Goal: Task Accomplishment & Management: Use online tool/utility

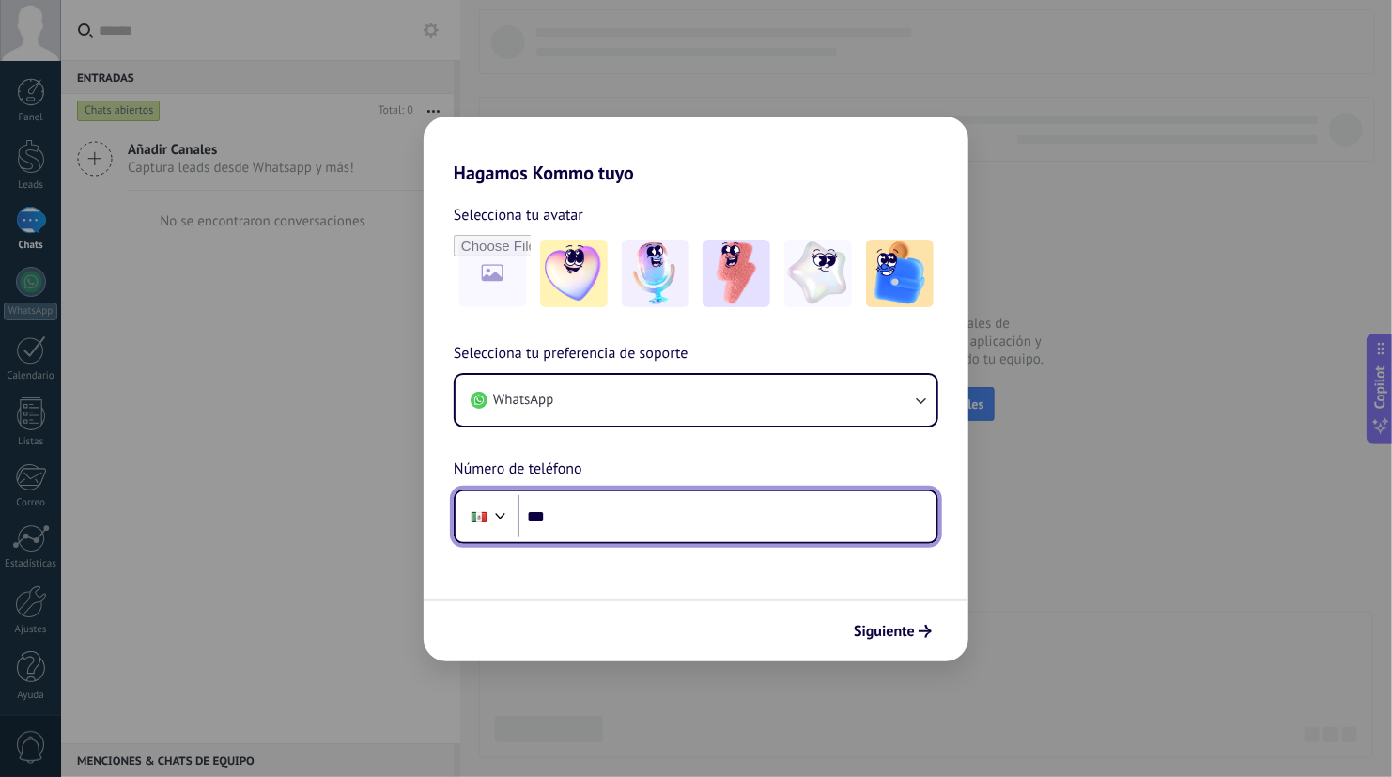
click at [765, 504] on input "***" at bounding box center [727, 516] width 419 height 43
type input "**********"
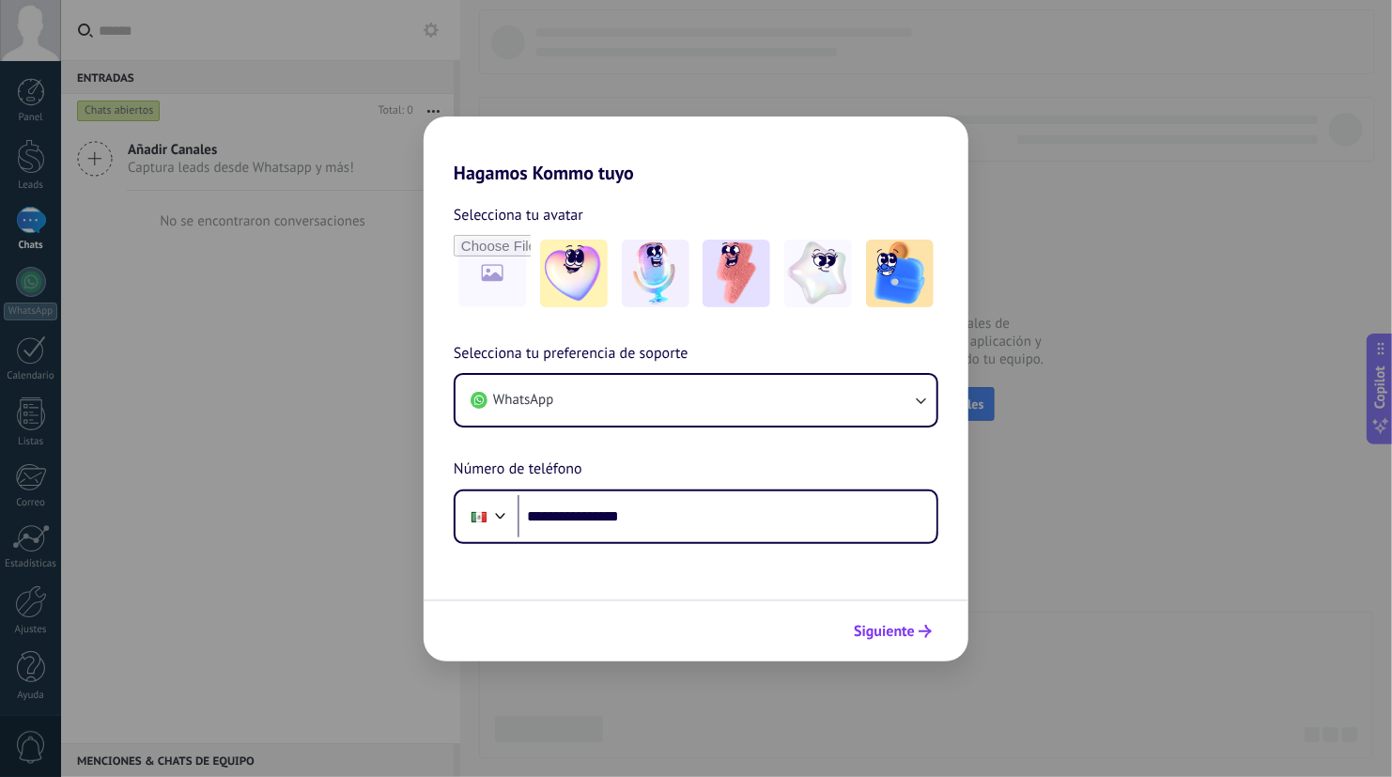
click at [919, 633] on icon "submit" at bounding box center [925, 631] width 13 height 13
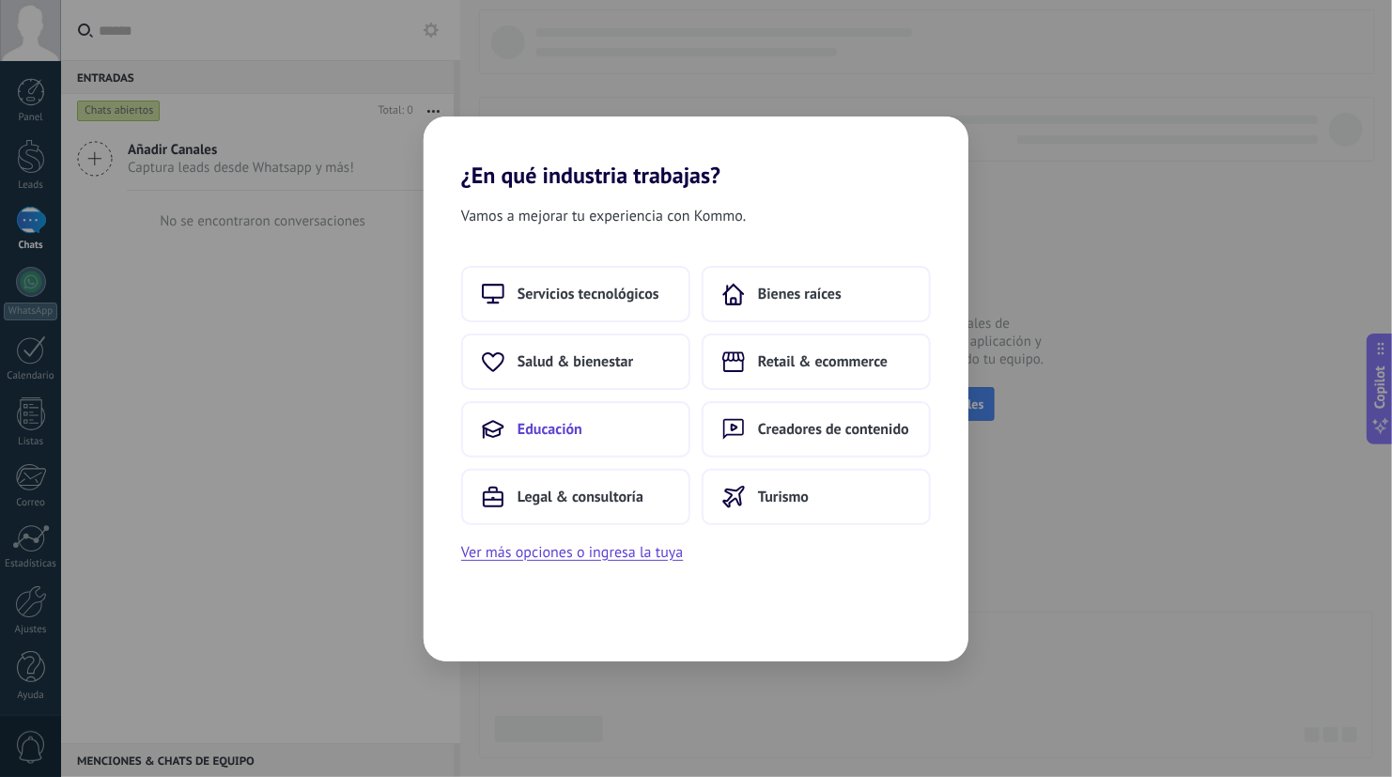
click at [600, 413] on button "Educación" at bounding box center [575, 429] width 229 height 56
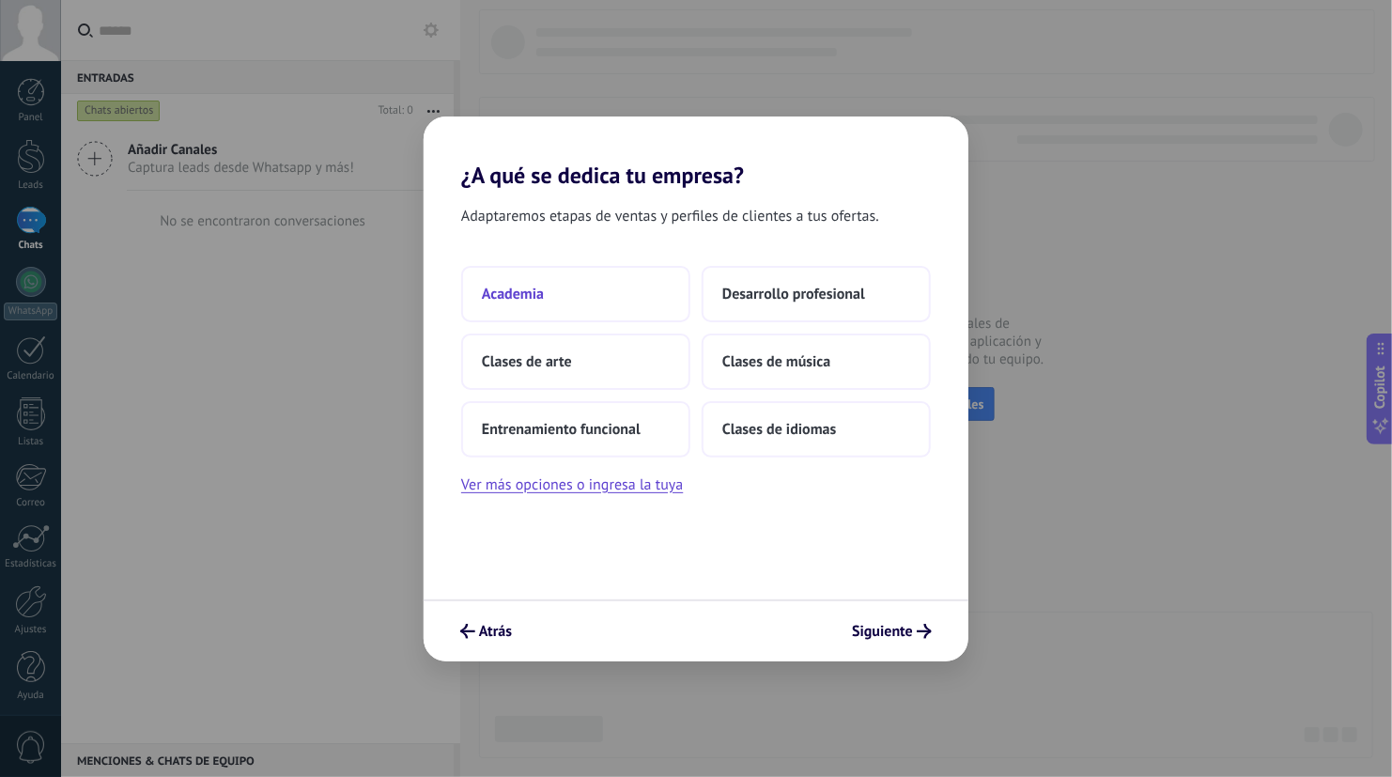
click at [546, 282] on button "Academia" at bounding box center [575, 294] width 229 height 56
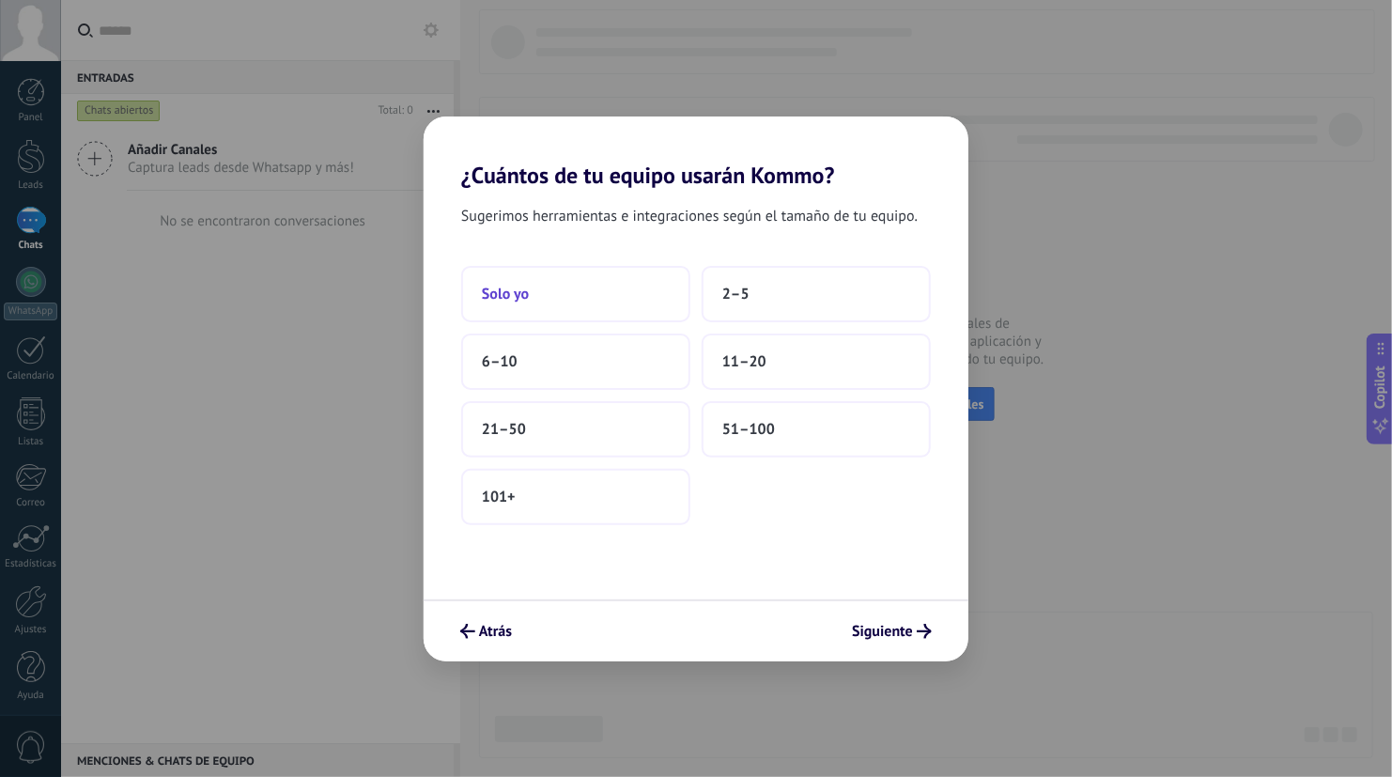
click at [512, 301] on span "Solo yo" at bounding box center [505, 294] width 47 height 19
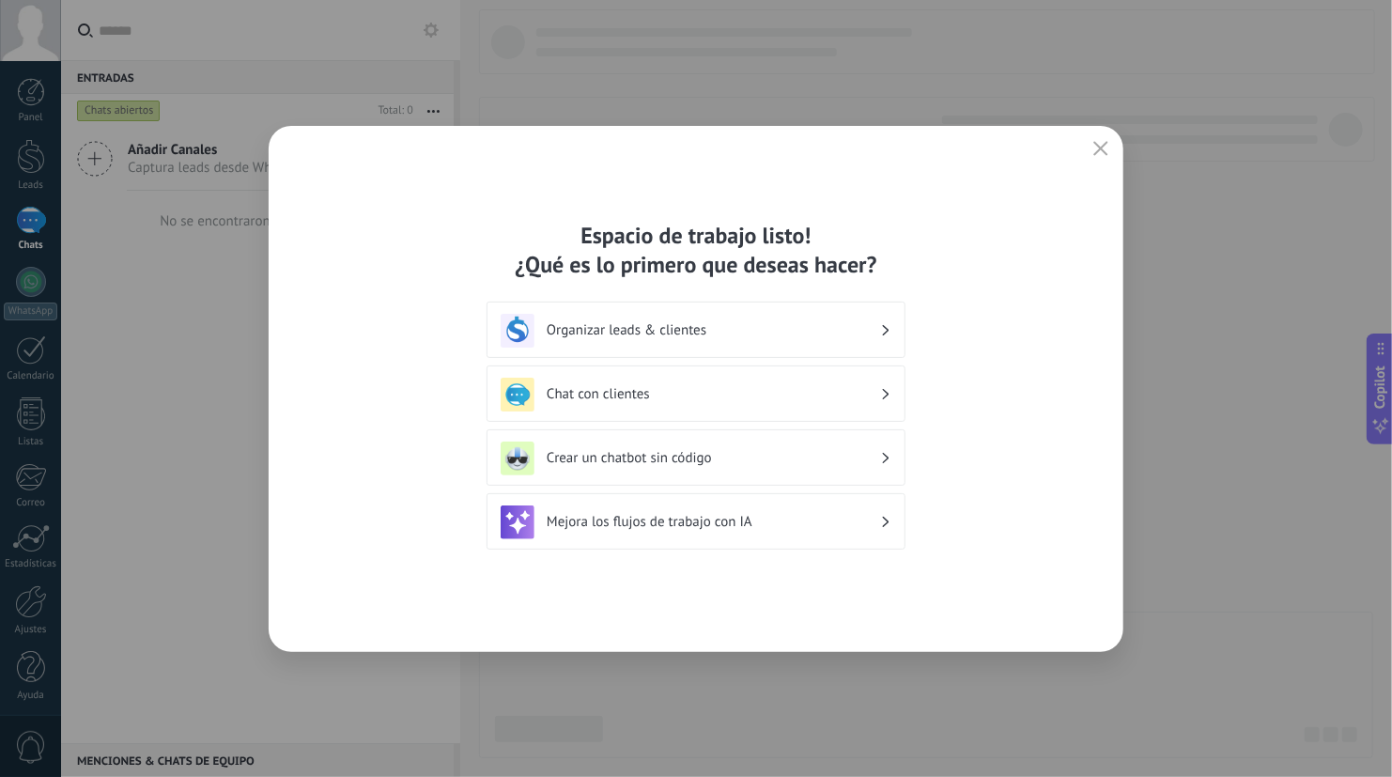
click at [770, 411] on div "Chat con clientes" at bounding box center [696, 393] width 419 height 56
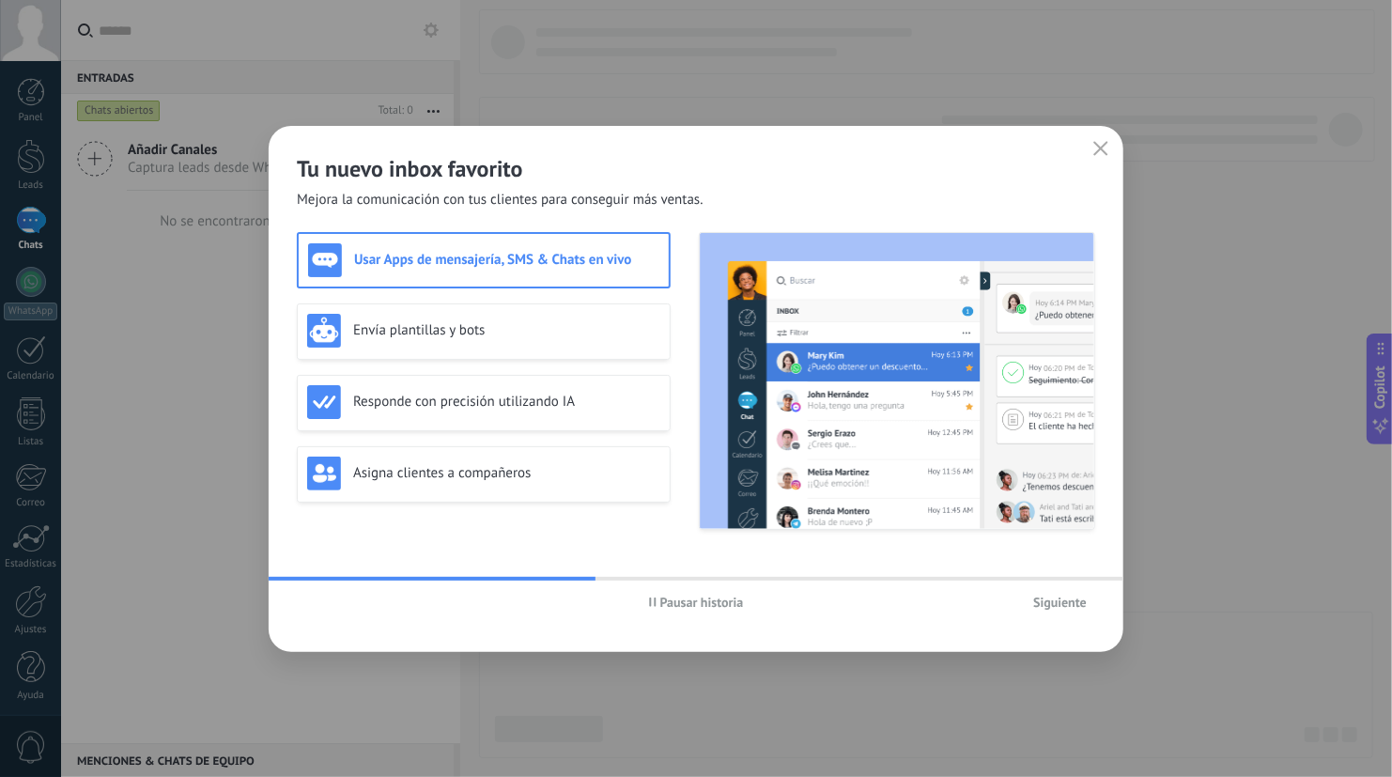
click at [1067, 603] on span "Siguiente" at bounding box center [1060, 601] width 54 height 13
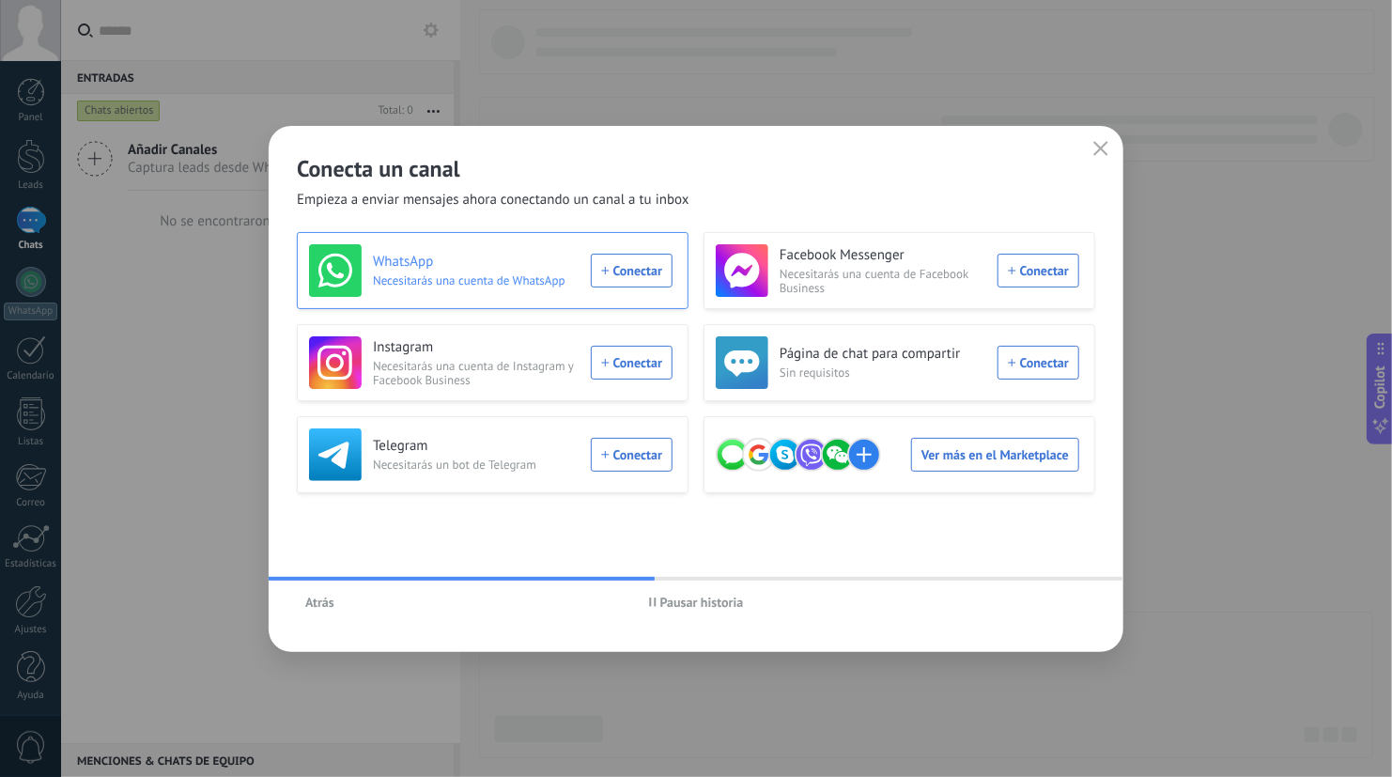
click at [634, 275] on div "WhatsApp Necesitarás una cuenta de WhatsApp Conectar" at bounding box center [490, 270] width 363 height 53
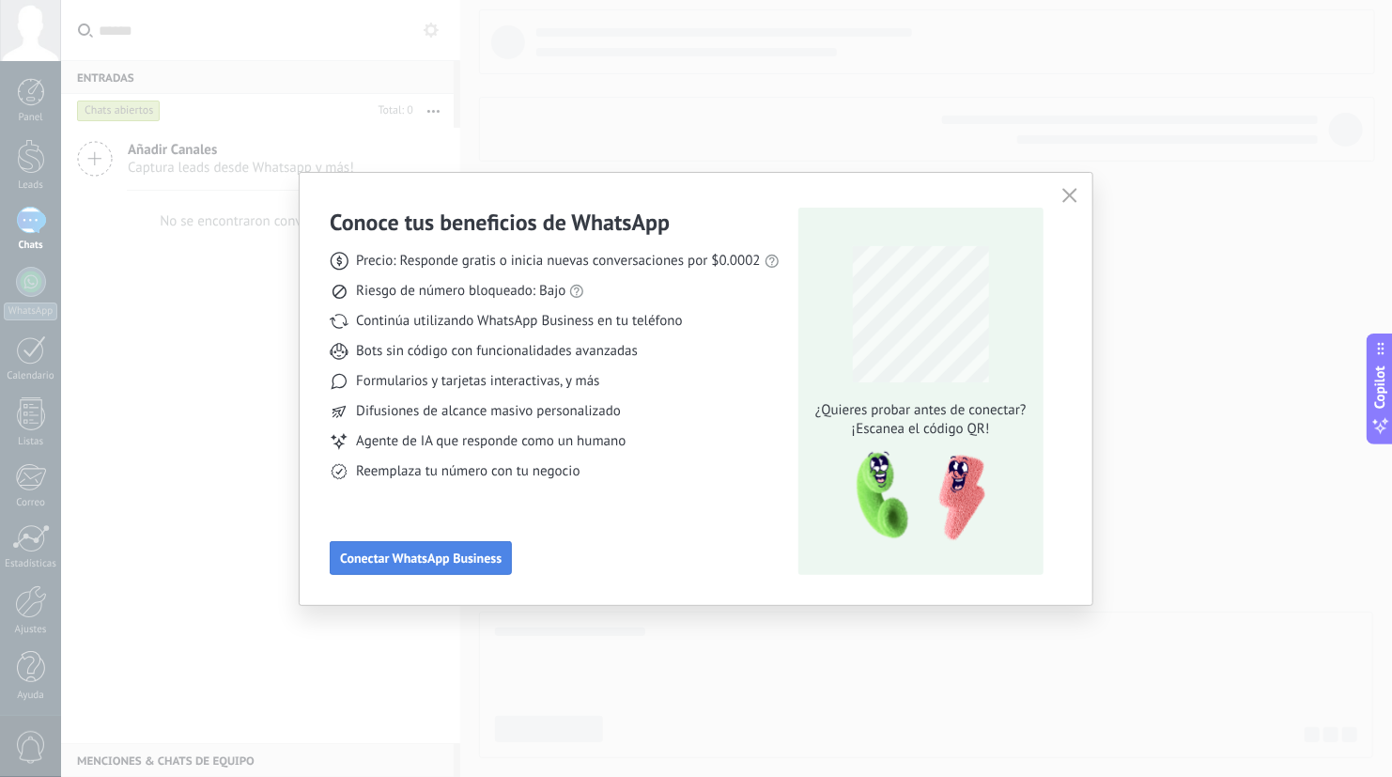
click at [397, 554] on span "Conectar WhatsApp Business" at bounding box center [421, 557] width 162 height 13
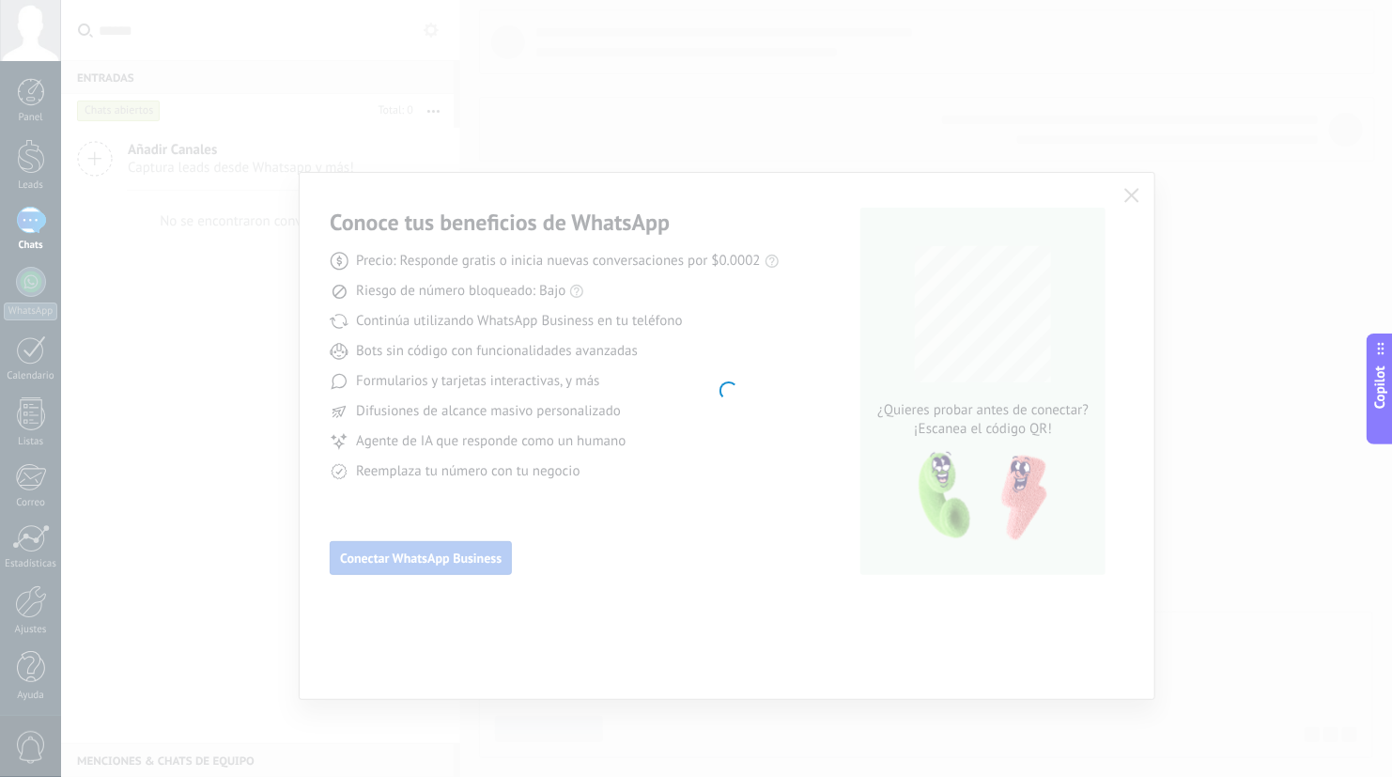
click at [397, 554] on div at bounding box center [726, 388] width 1331 height 777
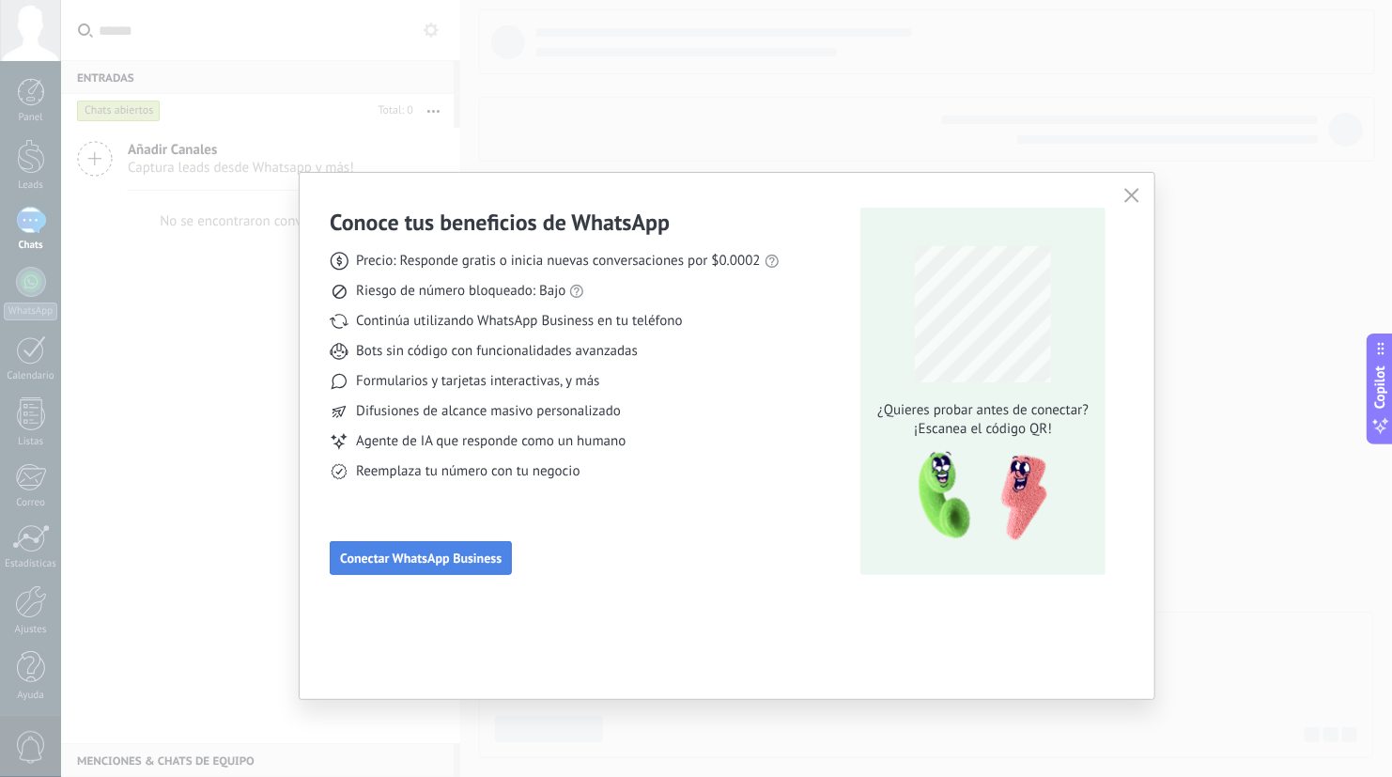
click at [481, 552] on span "Conectar WhatsApp Business" at bounding box center [421, 557] width 162 height 13
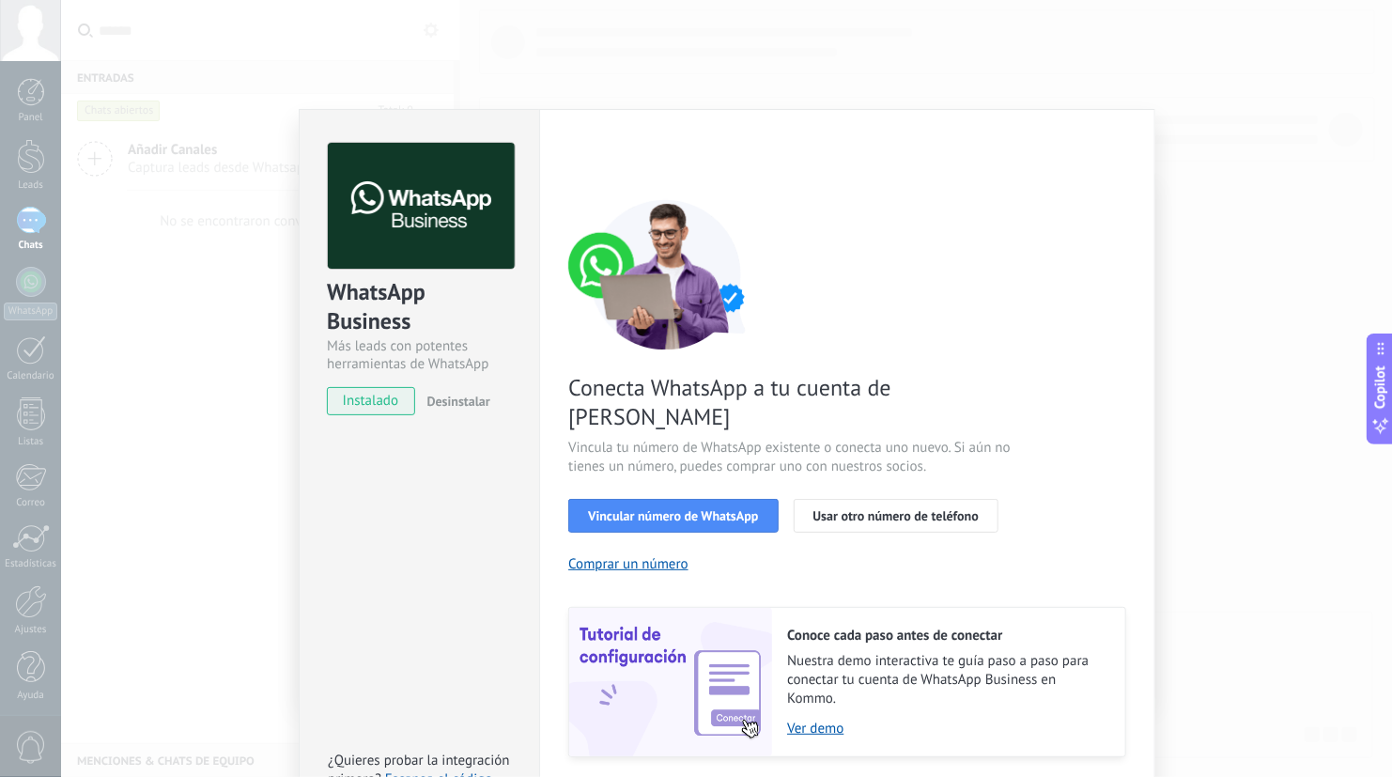
scroll to position [34, 0]
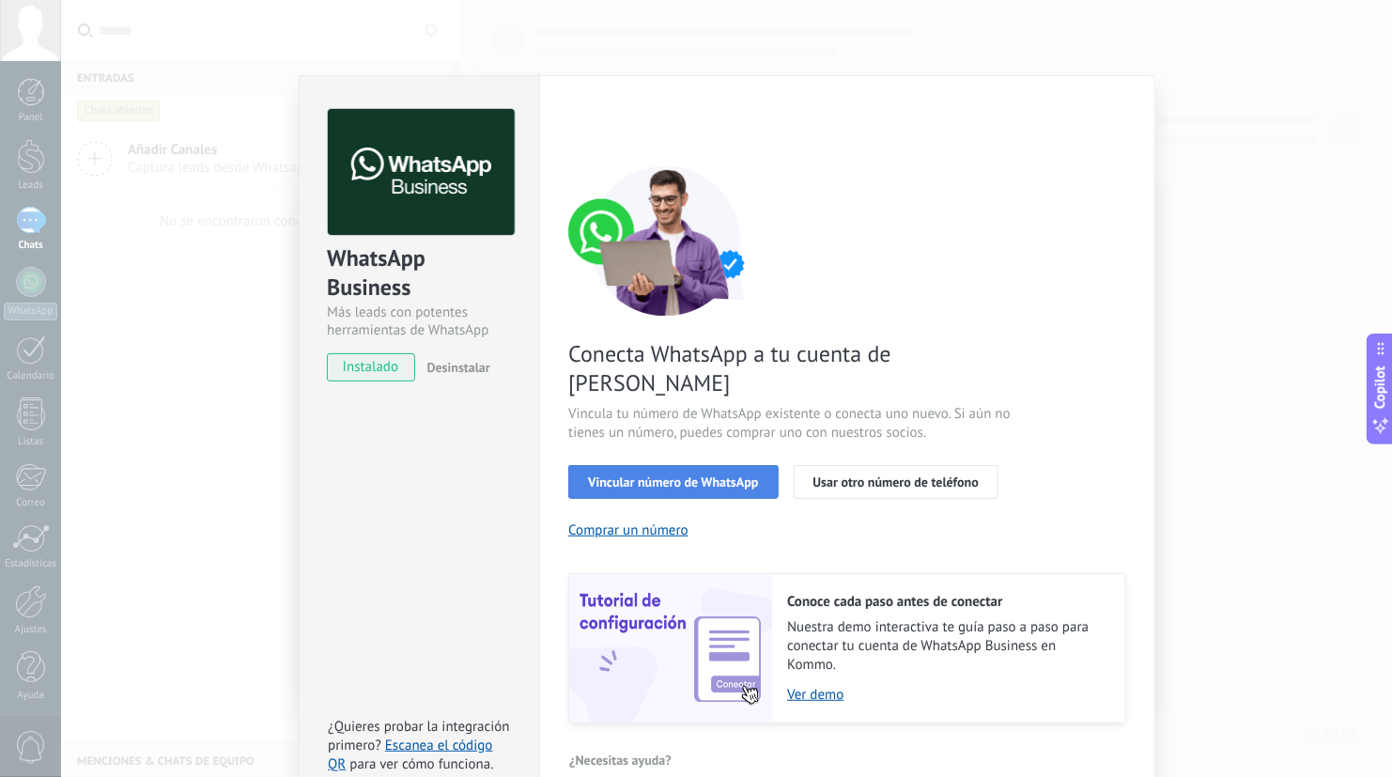
click at [714, 475] on span "Vincular número de WhatsApp" at bounding box center [673, 481] width 170 height 13
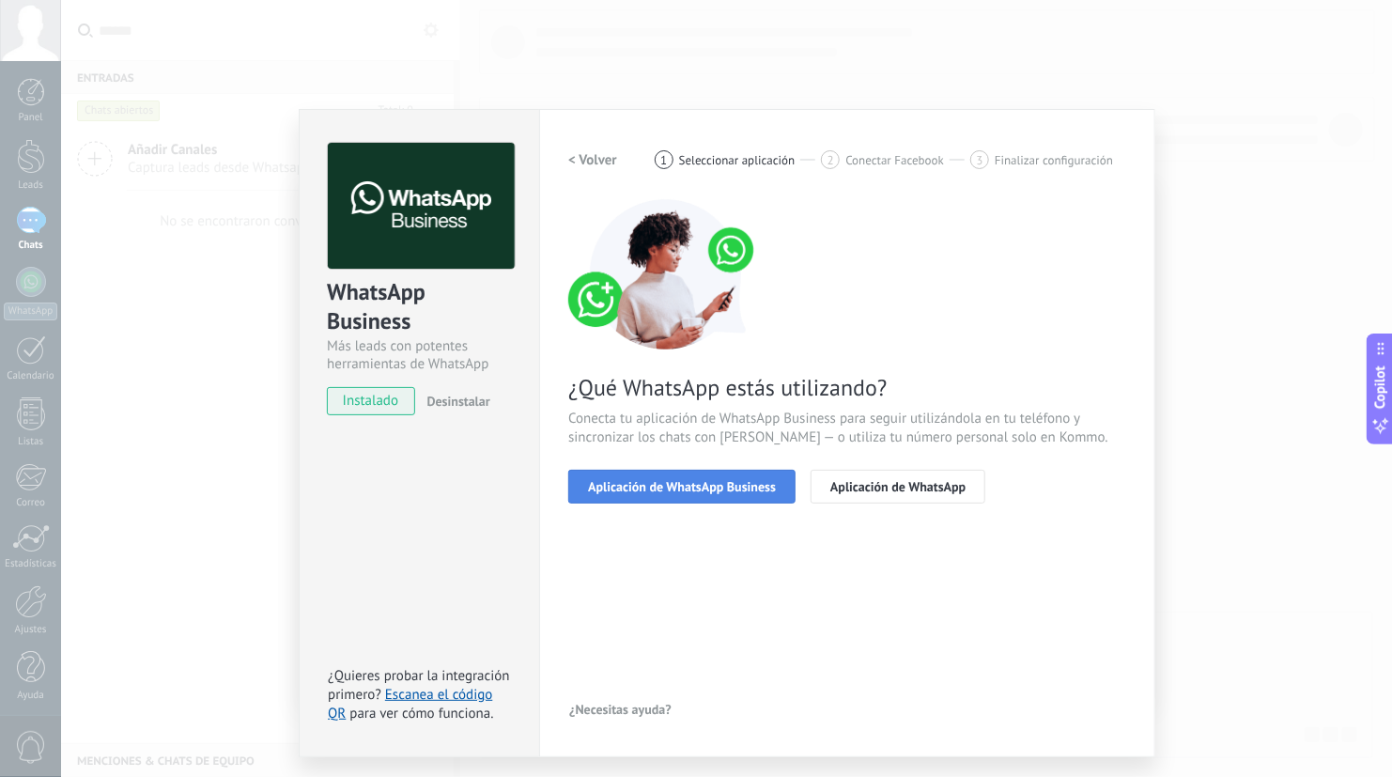
click at [734, 491] on span "Aplicación de WhatsApp Business" at bounding box center [682, 486] width 188 height 13
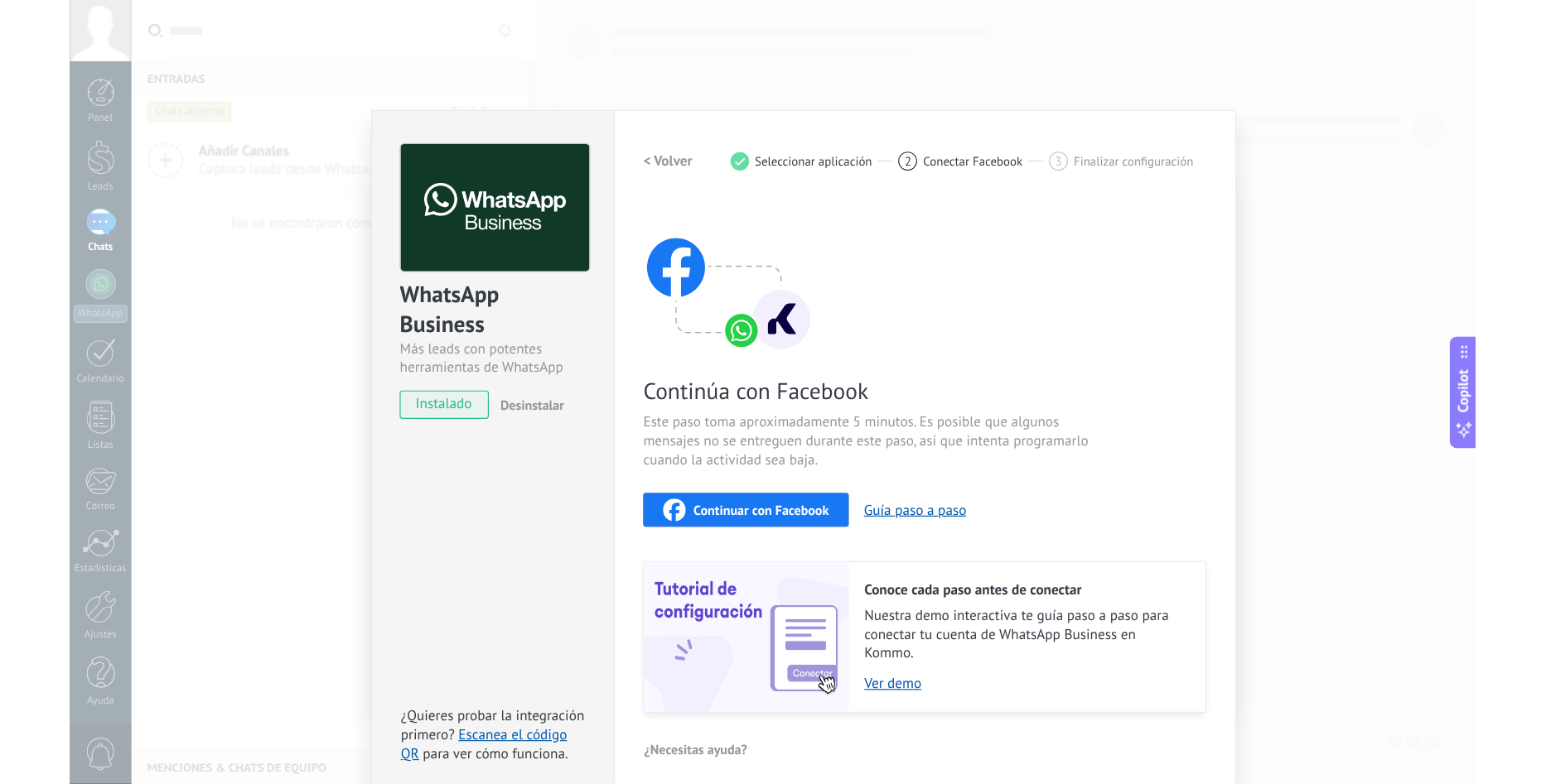
scroll to position [11, 0]
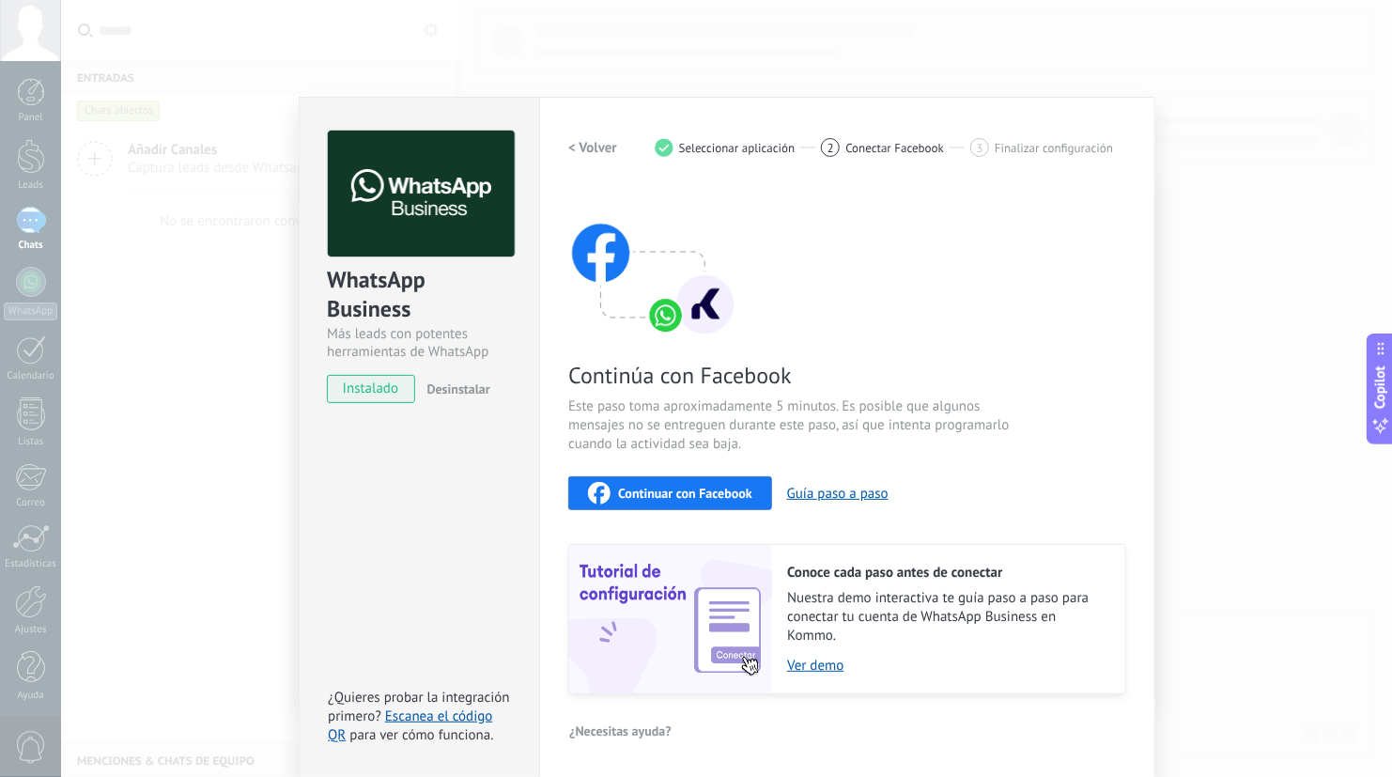
click at [722, 487] on span "Continuar con Facebook" at bounding box center [685, 493] width 134 height 13
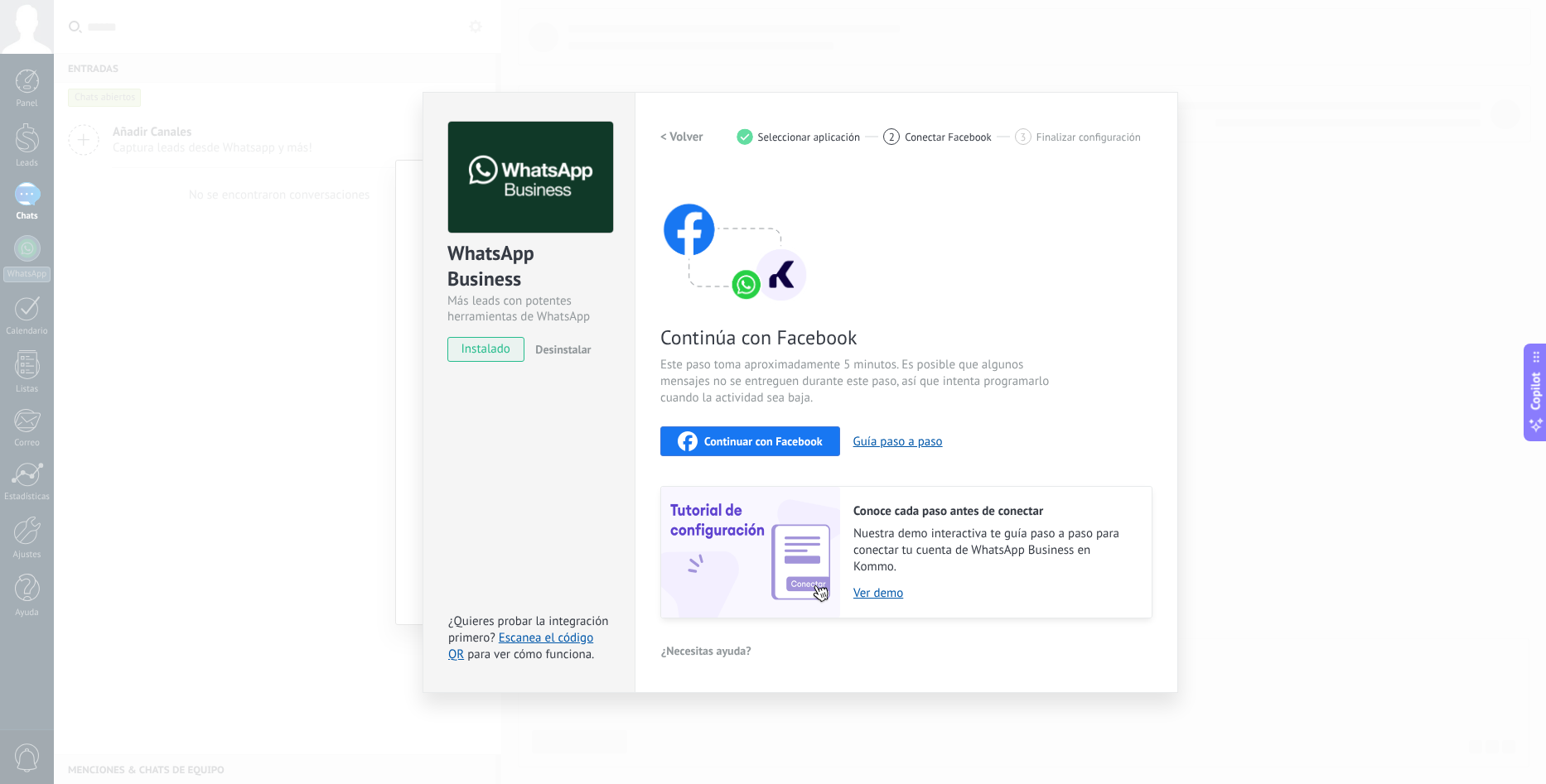
scroll to position [0, 0]
click at [197, 317] on div "WhatsApp Business Más leads con potentes herramientas de WhatsApp instalado Des…" at bounding box center [800, 392] width 1492 height 784
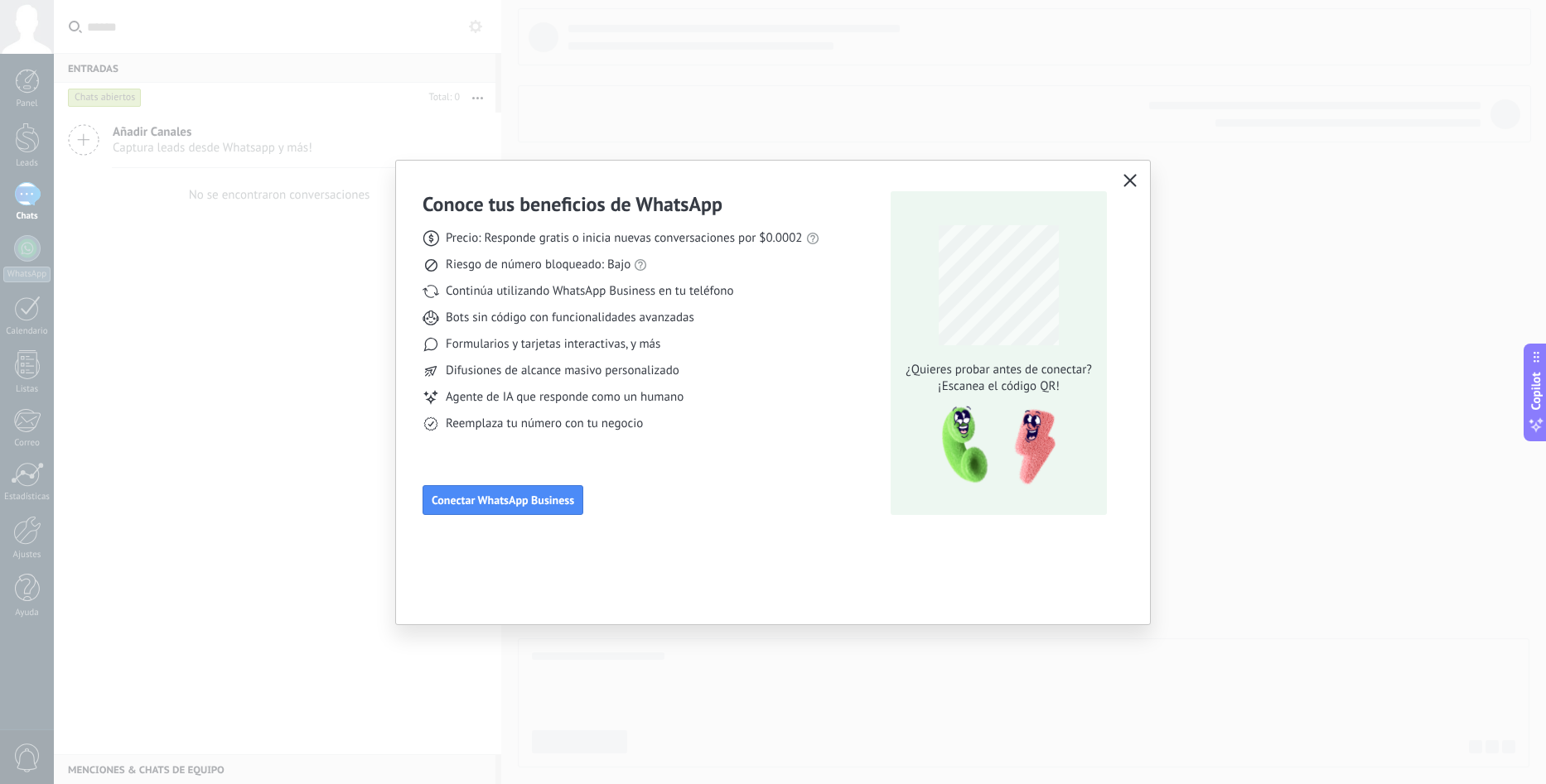
click at [1133, 184] on use "button" at bounding box center [1131, 180] width 12 height 12
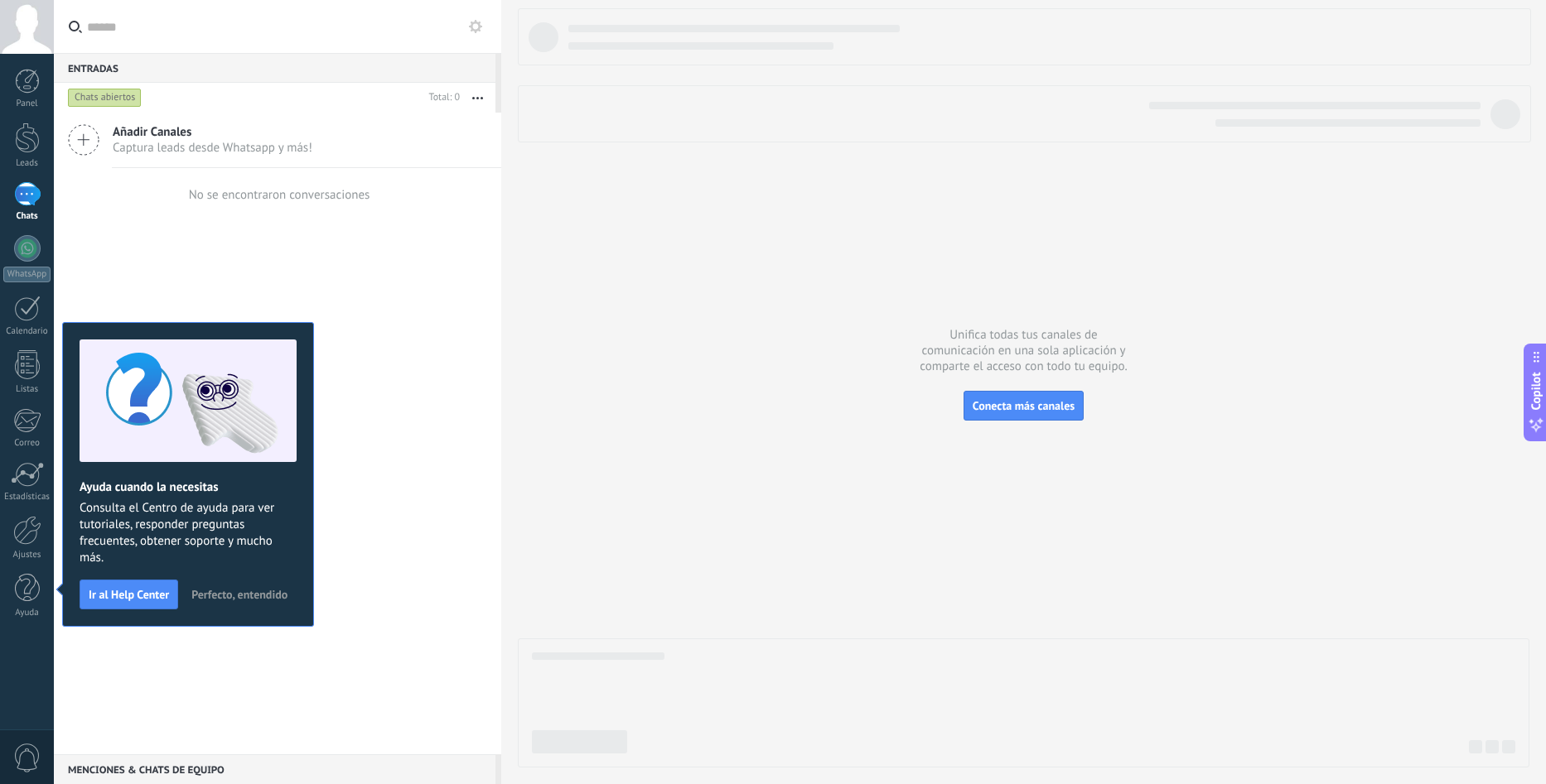
click at [825, 247] on div at bounding box center [1023, 387] width 1012 height 759
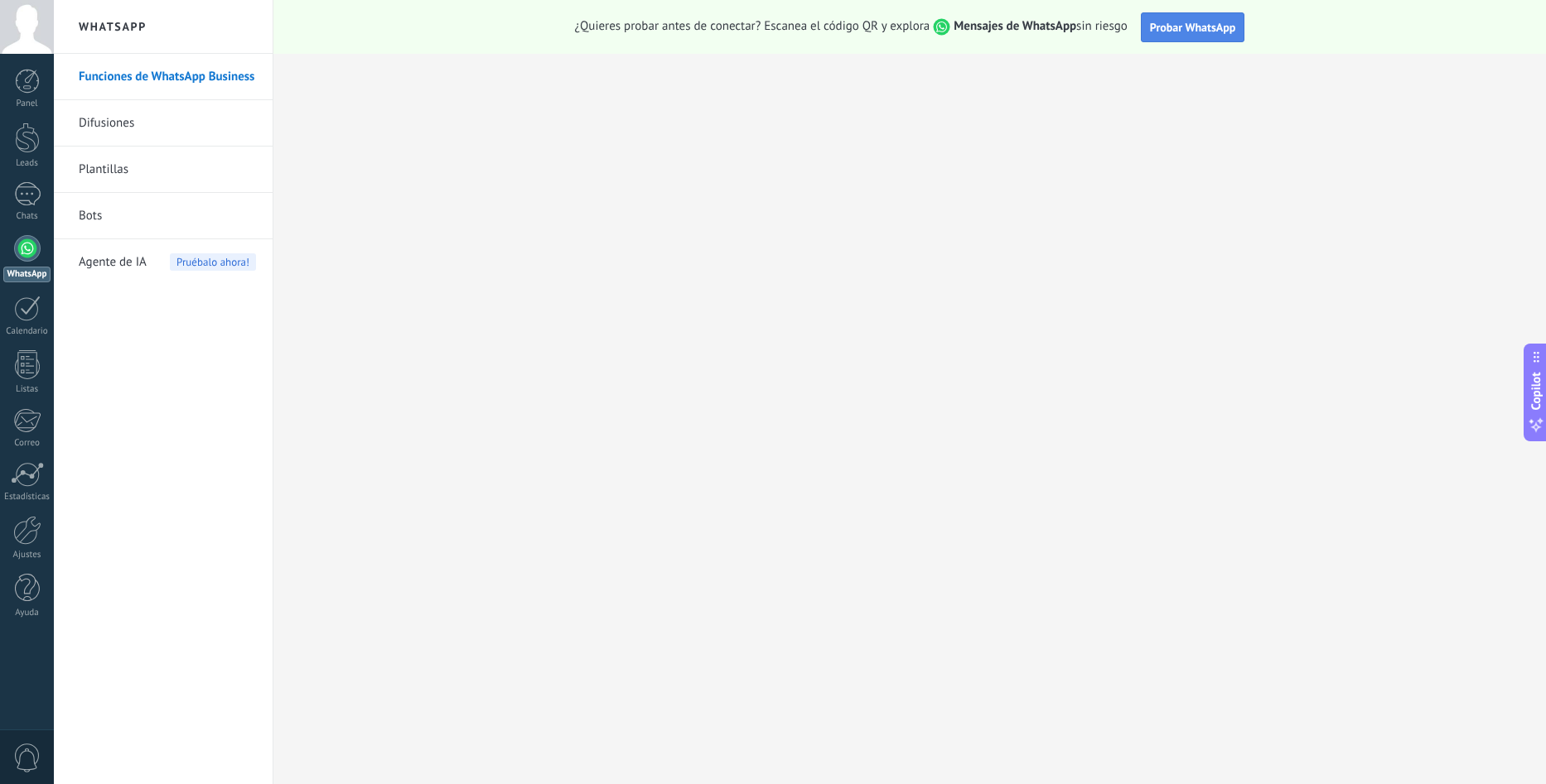
click at [1179, 37] on button "Probar WhatsApp" at bounding box center [1192, 27] width 104 height 30
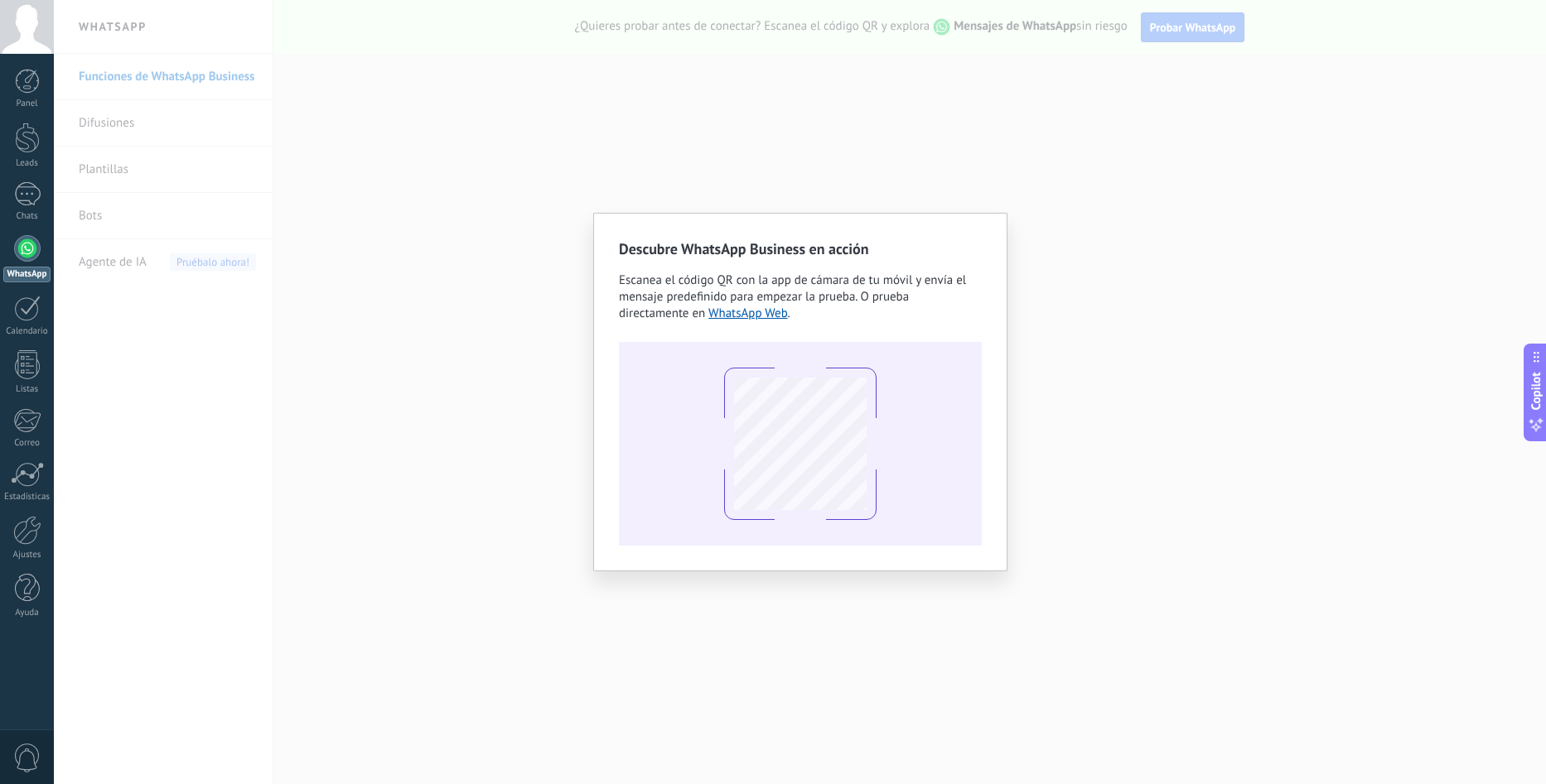
click at [1139, 202] on div "Descubre WhatsApp Business en acción Escanea el código QR con la app de cámara …" at bounding box center [800, 392] width 1492 height 784
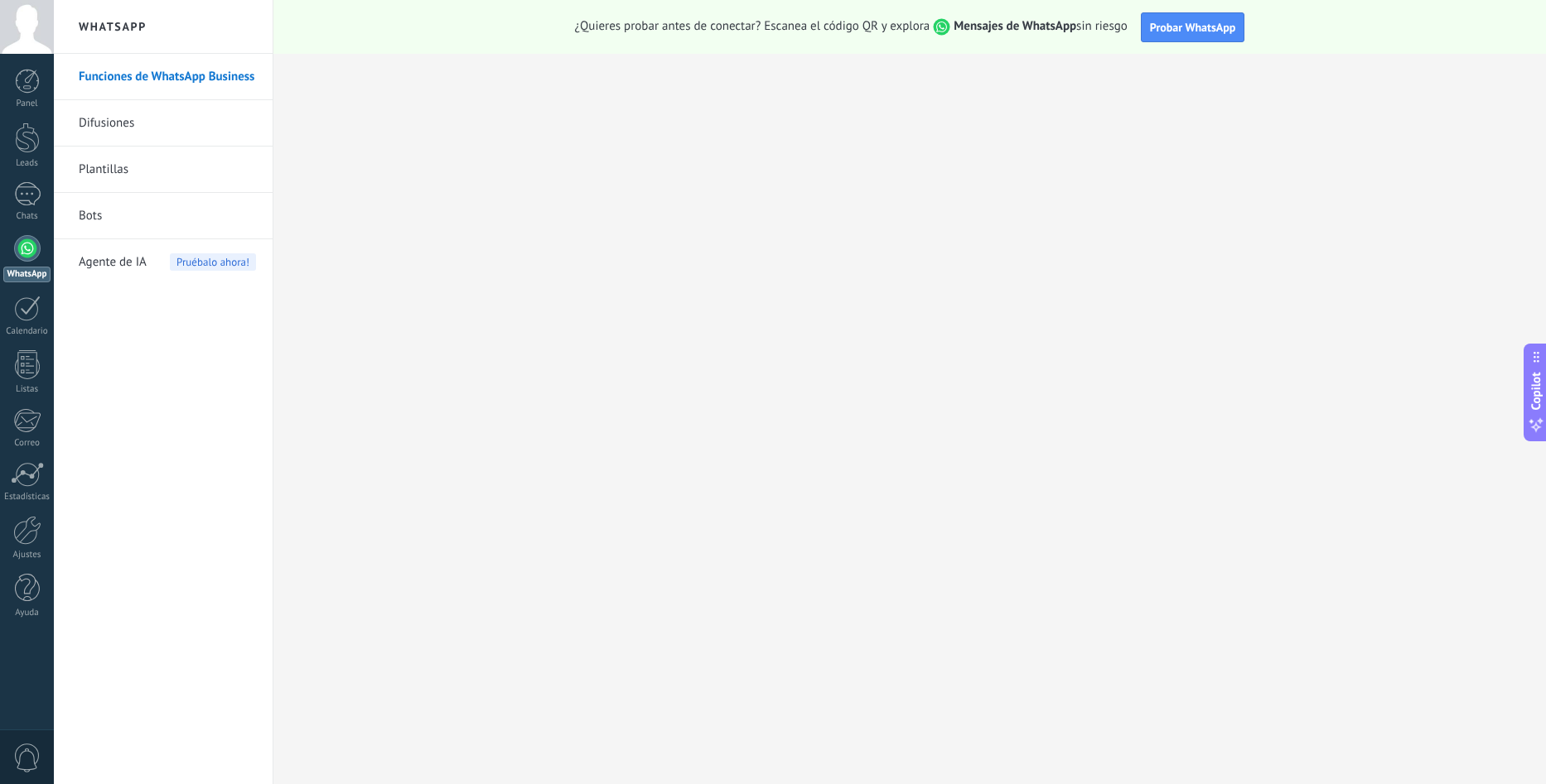
click at [28, 252] on div at bounding box center [27, 249] width 26 height 26
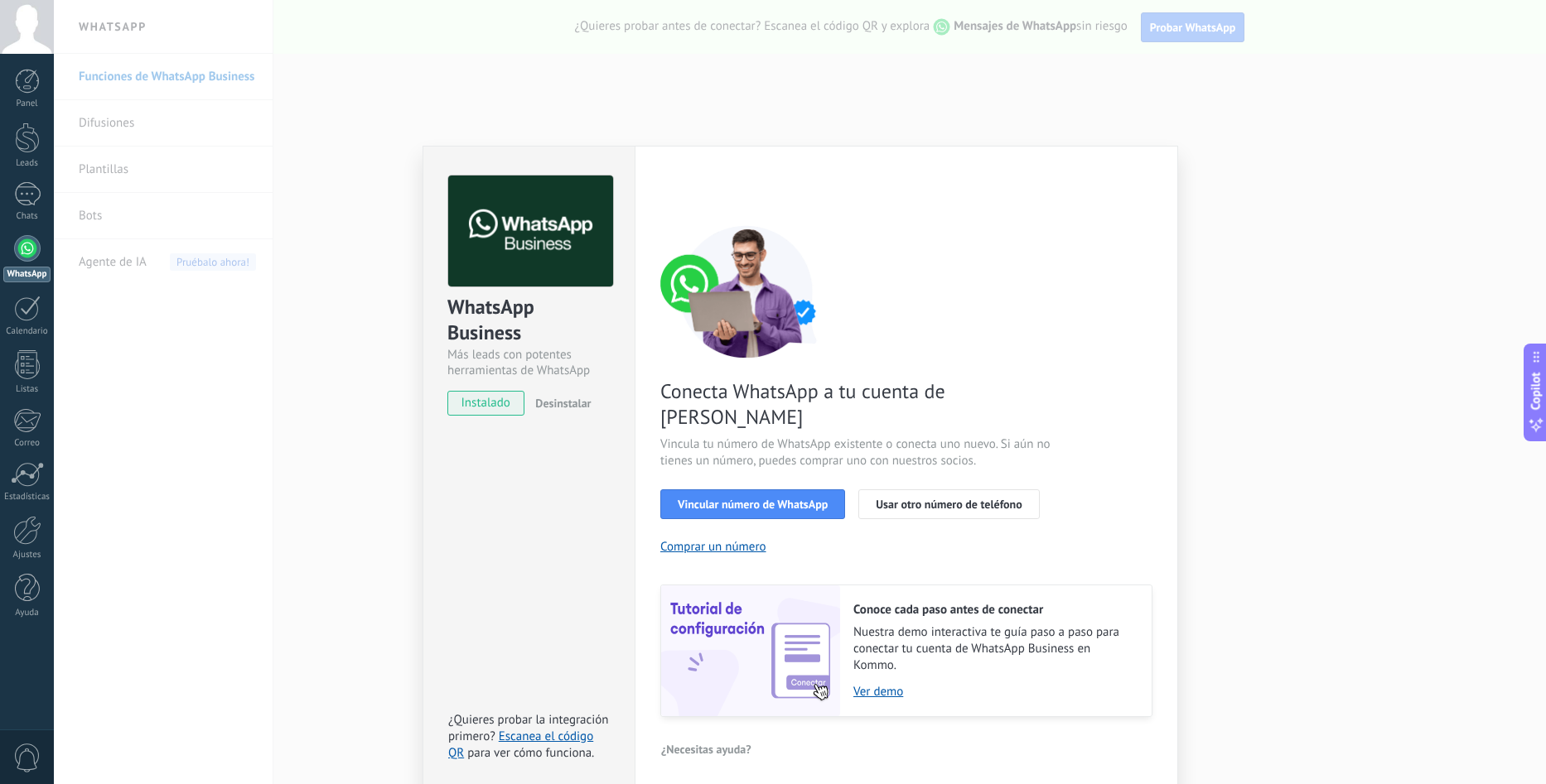
click at [512, 396] on span "instalado" at bounding box center [485, 403] width 75 height 25
drag, startPoint x: 513, startPoint y: 340, endPoint x: 437, endPoint y: 295, distance: 88.3
click at [437, 295] on div "WhatsApp Business Más leads con potentes herramientas de WhatsApp instalado Des…" at bounding box center [529, 287] width 212 height 282
click at [531, 337] on div "WhatsApp Business" at bounding box center [528, 320] width 163 height 53
click at [490, 404] on span "instalado" at bounding box center [485, 403] width 75 height 25
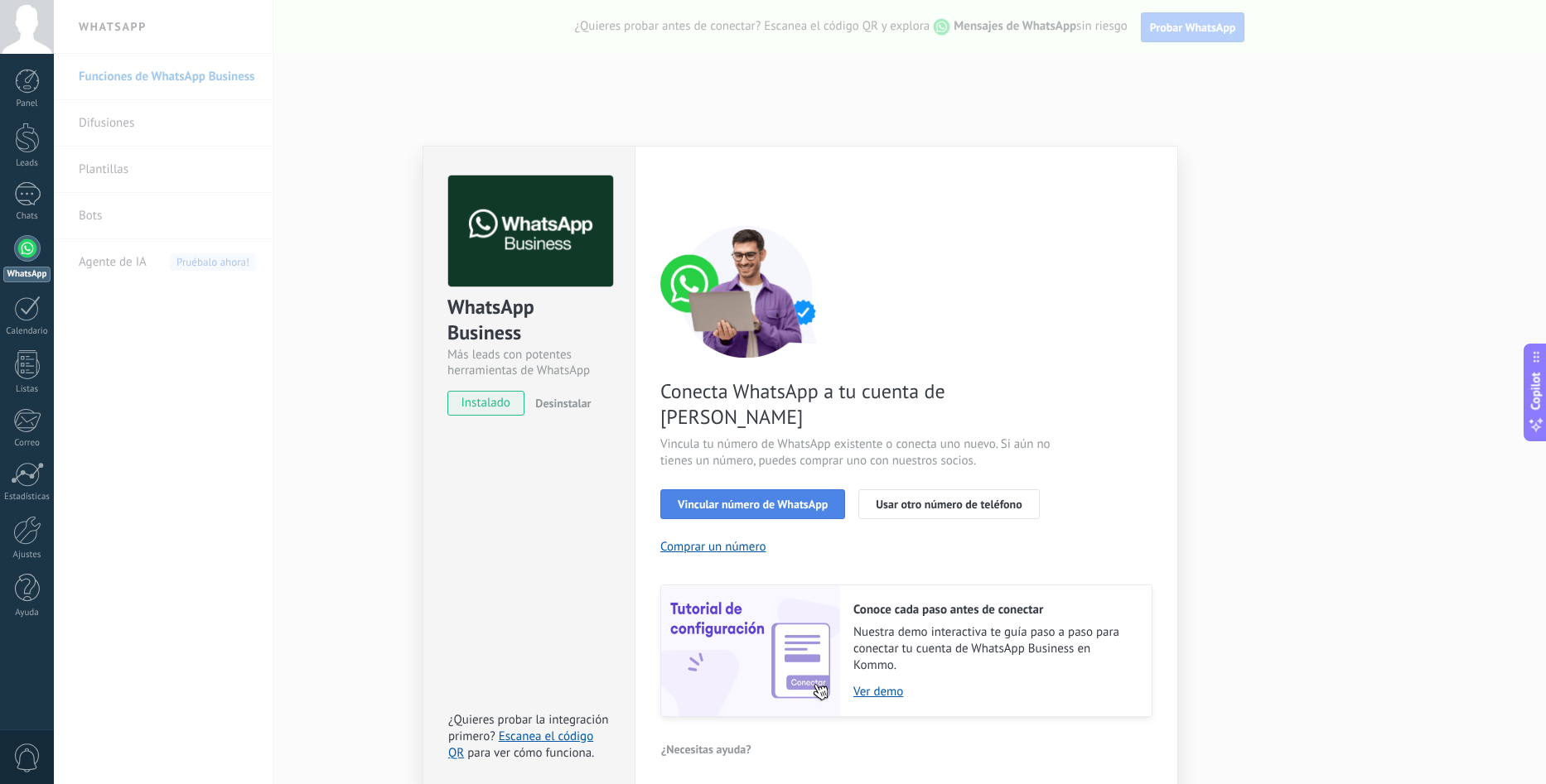
click at [775, 498] on span "Vincular número de WhatsApp" at bounding box center [752, 504] width 150 height 11
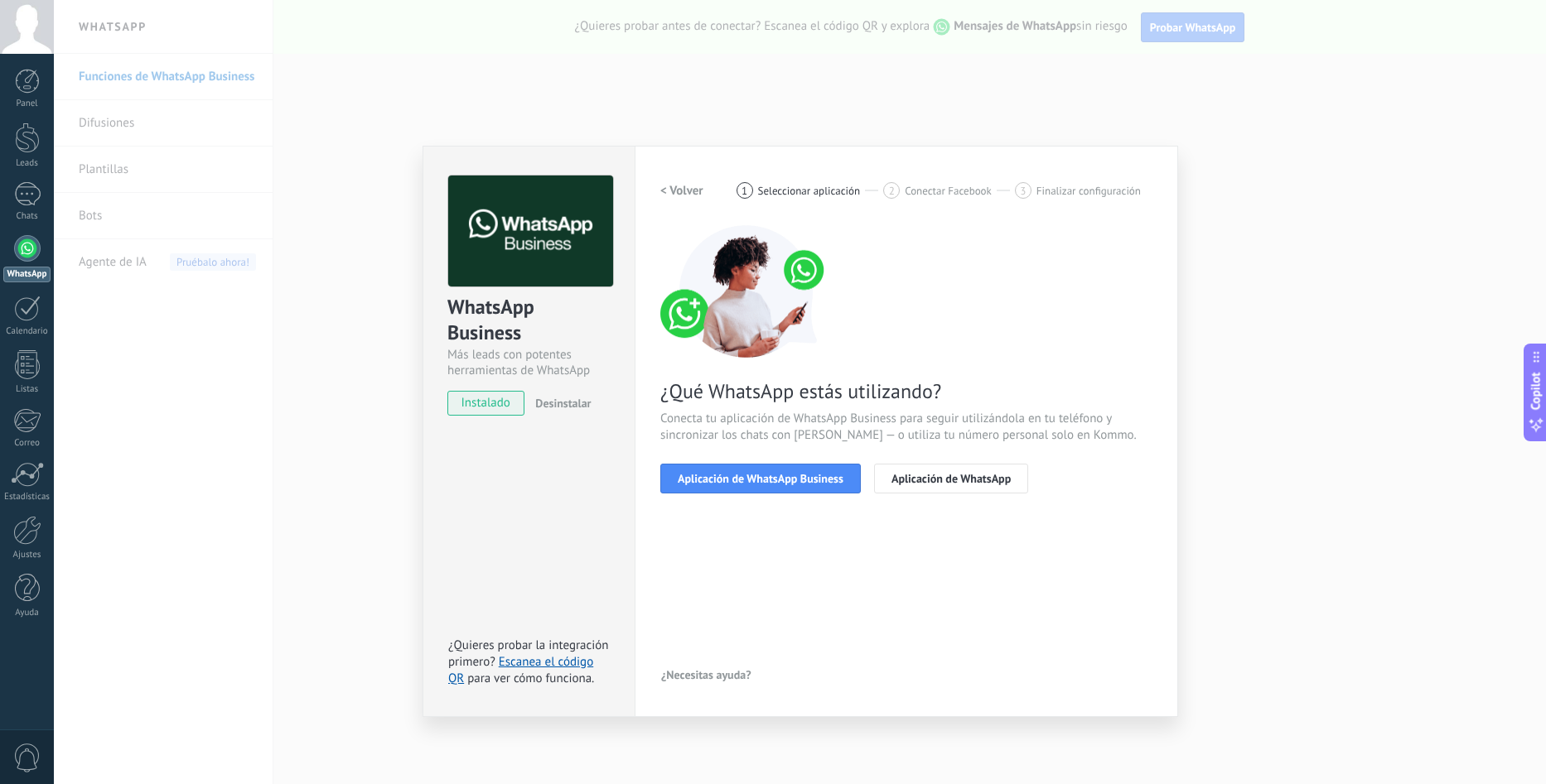
click at [657, 184] on div "Configuraciones Autorizaciones This tab logs the users who have granted integra…" at bounding box center [906, 431] width 543 height 571
click at [675, 184] on h2 "< Volver" at bounding box center [682, 191] width 43 height 16
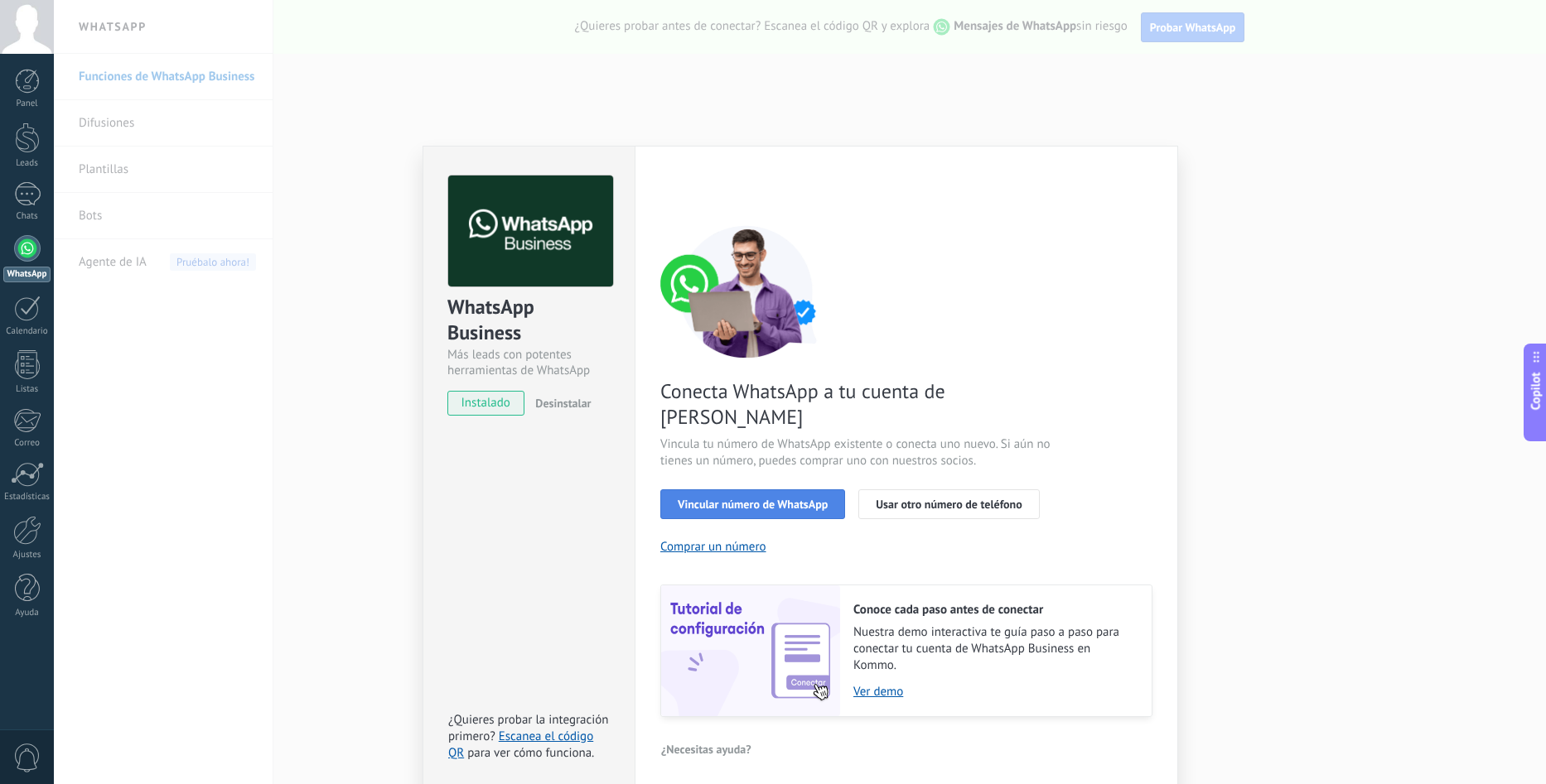
click at [774, 498] on span "Vincular número de WhatsApp" at bounding box center [752, 504] width 150 height 11
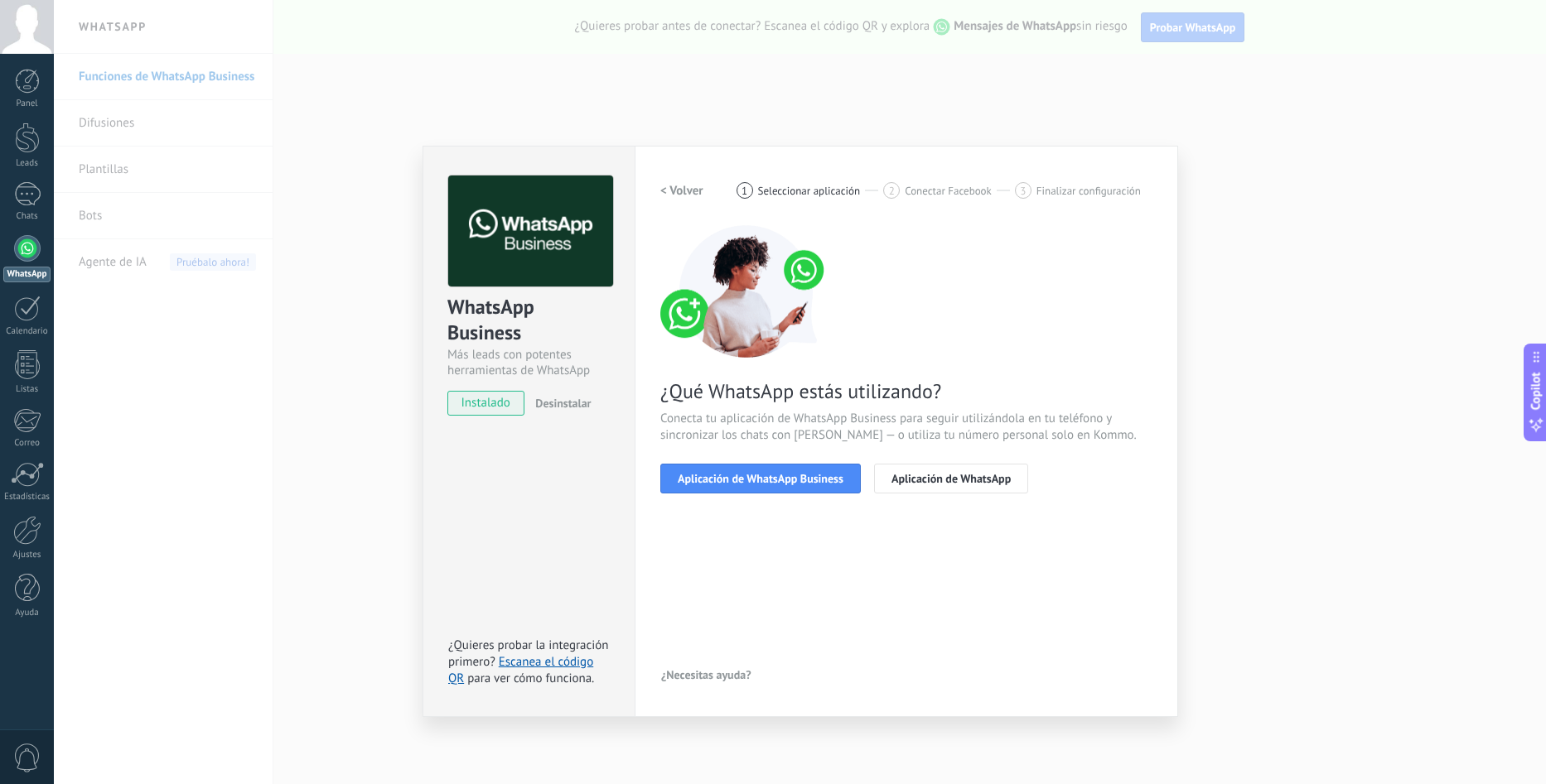
drag, startPoint x: 788, startPoint y: 481, endPoint x: 836, endPoint y: 620, distance: 147.1
click at [840, 620] on div "< Volver 1 Seleccionar aplicación 2 Conectar Facebook 3 Finalizar configuración…" at bounding box center [907, 431] width 492 height 511
click at [827, 604] on div "< Volver 1 Seleccionar aplicación 2 Conectar Facebook 3 Finalizar configuración…" at bounding box center [907, 431] width 492 height 511
click at [788, 473] on span "Aplicación de WhatsApp Business" at bounding box center [760, 478] width 166 height 11
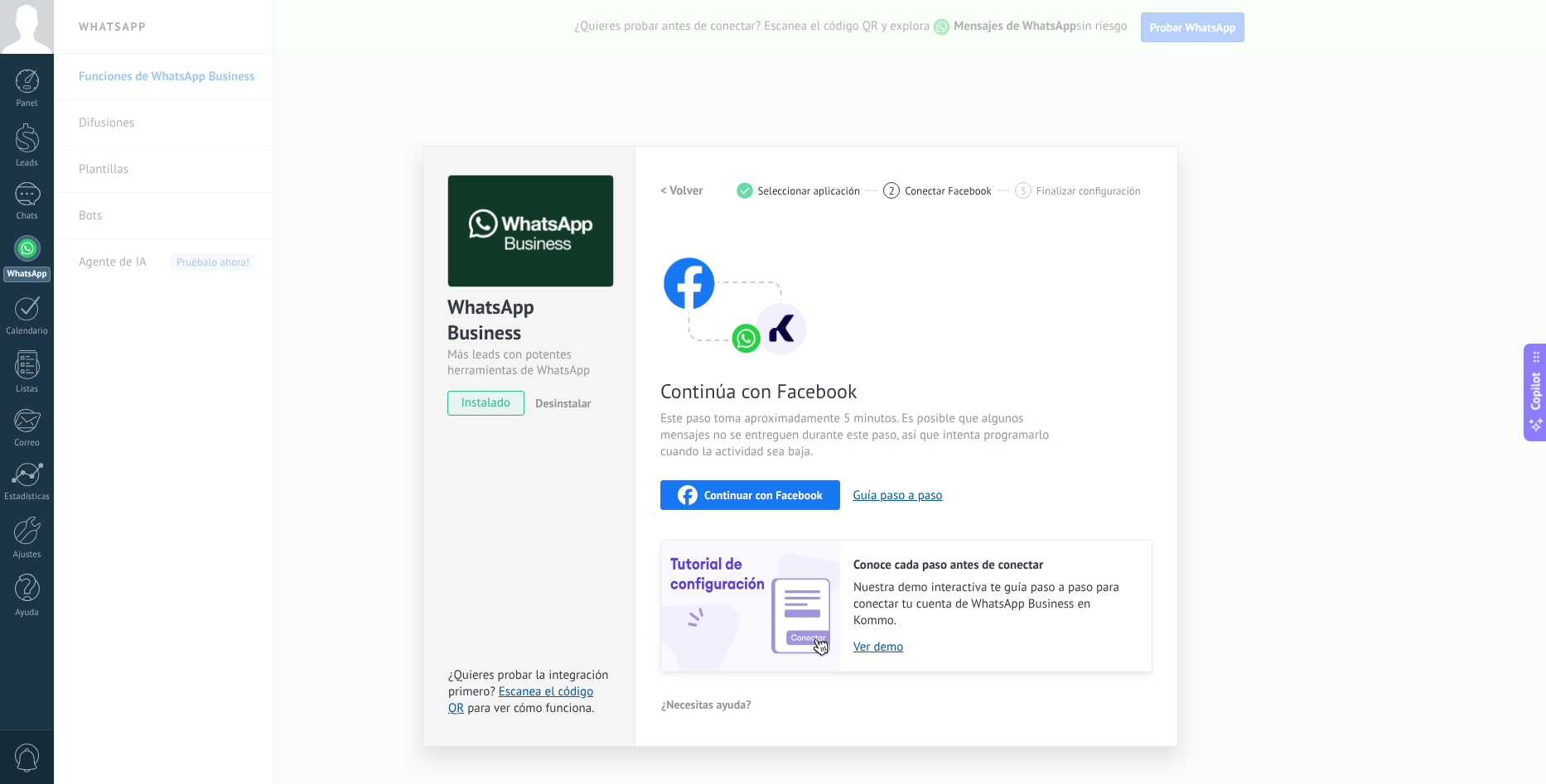
click at [1120, 514] on div "Continúa con Facebook Este paso toma aproximadamente 5 minutos. Es posible que …" at bounding box center [907, 448] width 492 height 447
click at [799, 486] on div "Continuar con Facebook" at bounding box center [750, 495] width 145 height 20
drag, startPoint x: 773, startPoint y: 497, endPoint x: 1045, endPoint y: 284, distance: 345.5
click at [1041, 286] on div "Continúa con Facebook Este paso toma aproximadamente 5 minutos. Es posible que …" at bounding box center [907, 448] width 492 height 447
click at [1055, 280] on div "Continúa con Facebook Este paso toma aproximadamente 5 minutos. Es posible que …" at bounding box center [907, 448] width 492 height 447
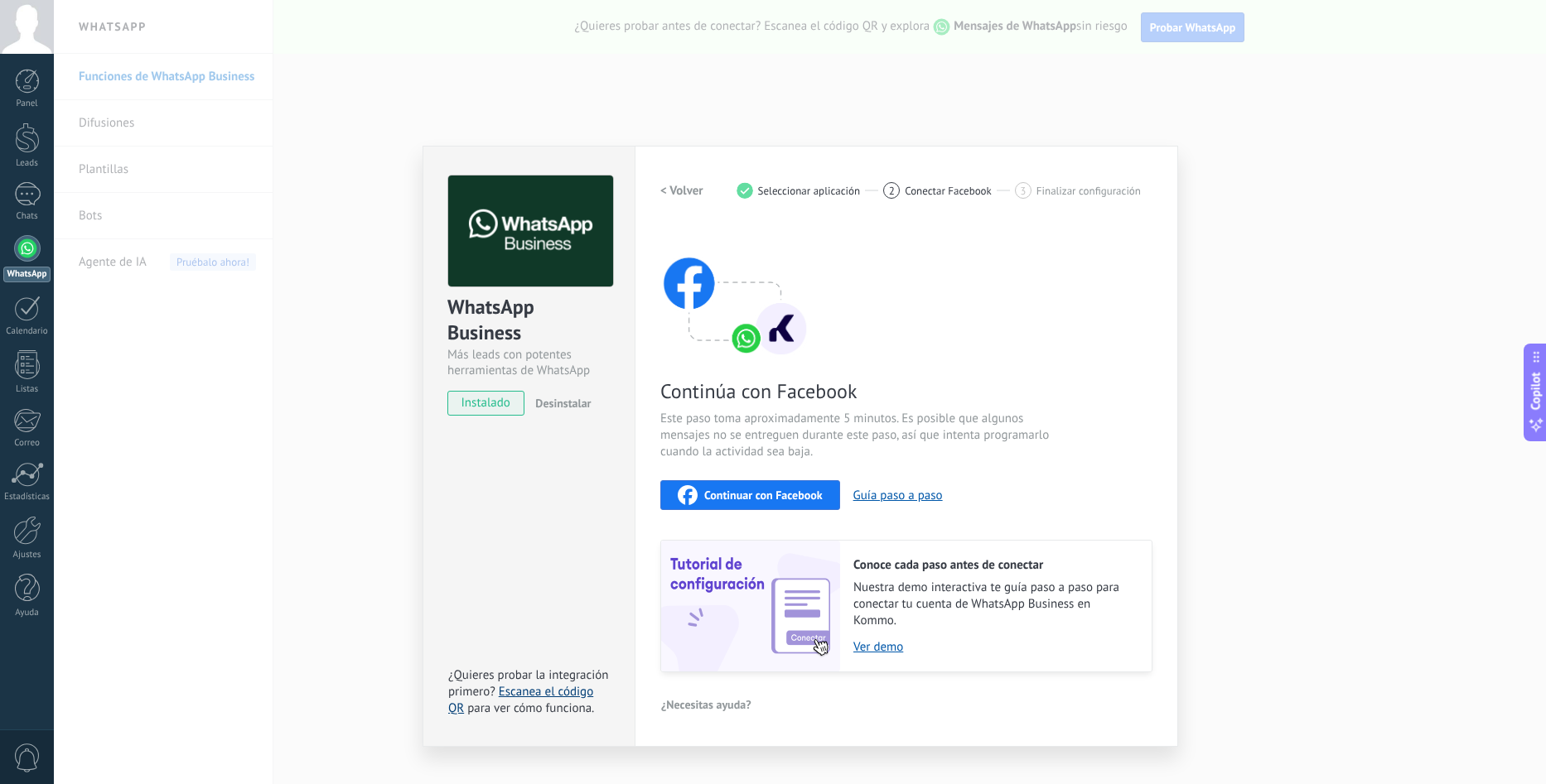
click at [557, 691] on link "Escanea el código QR" at bounding box center [520, 700] width 145 height 33
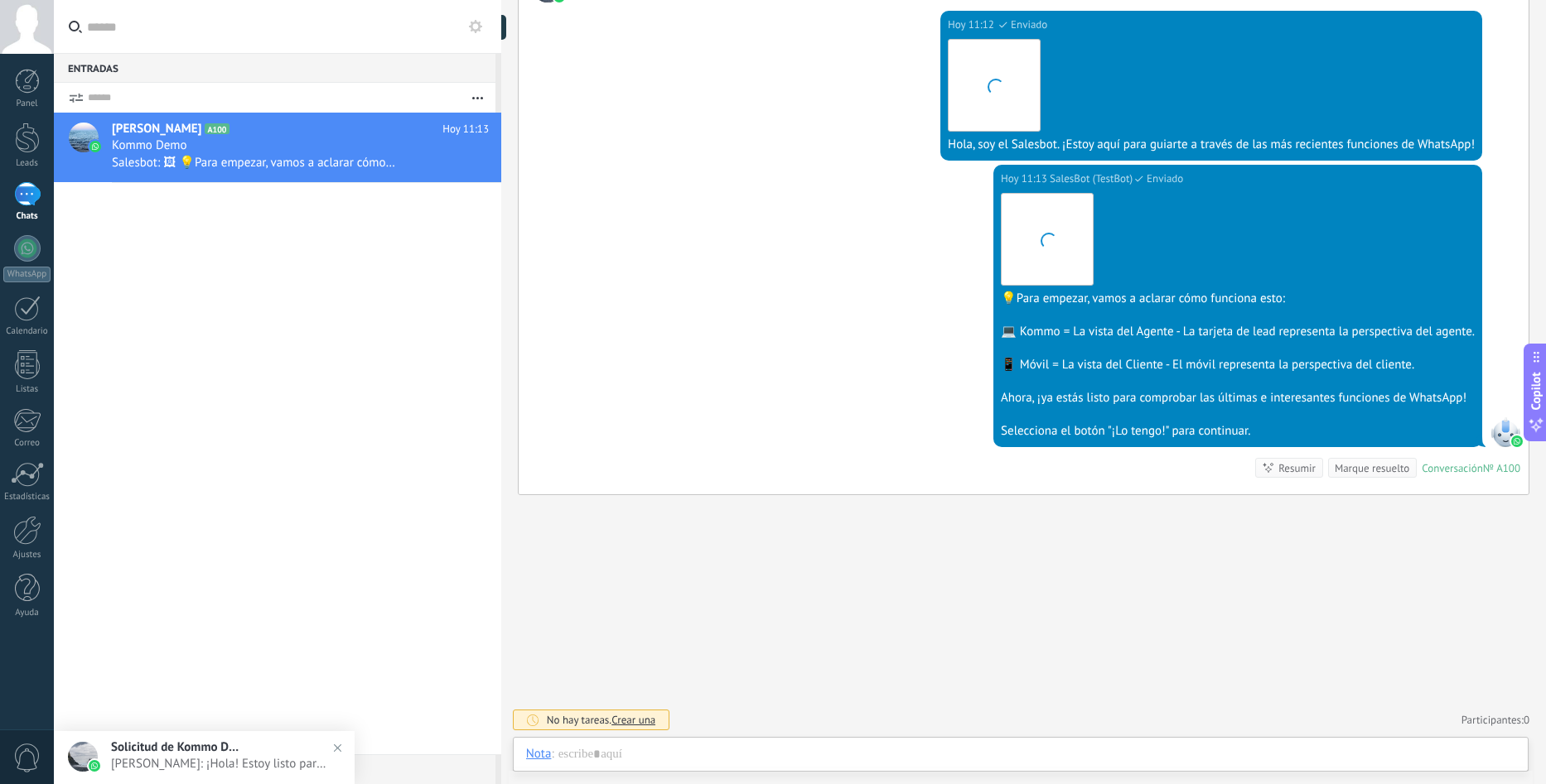
scroll to position [25, 0]
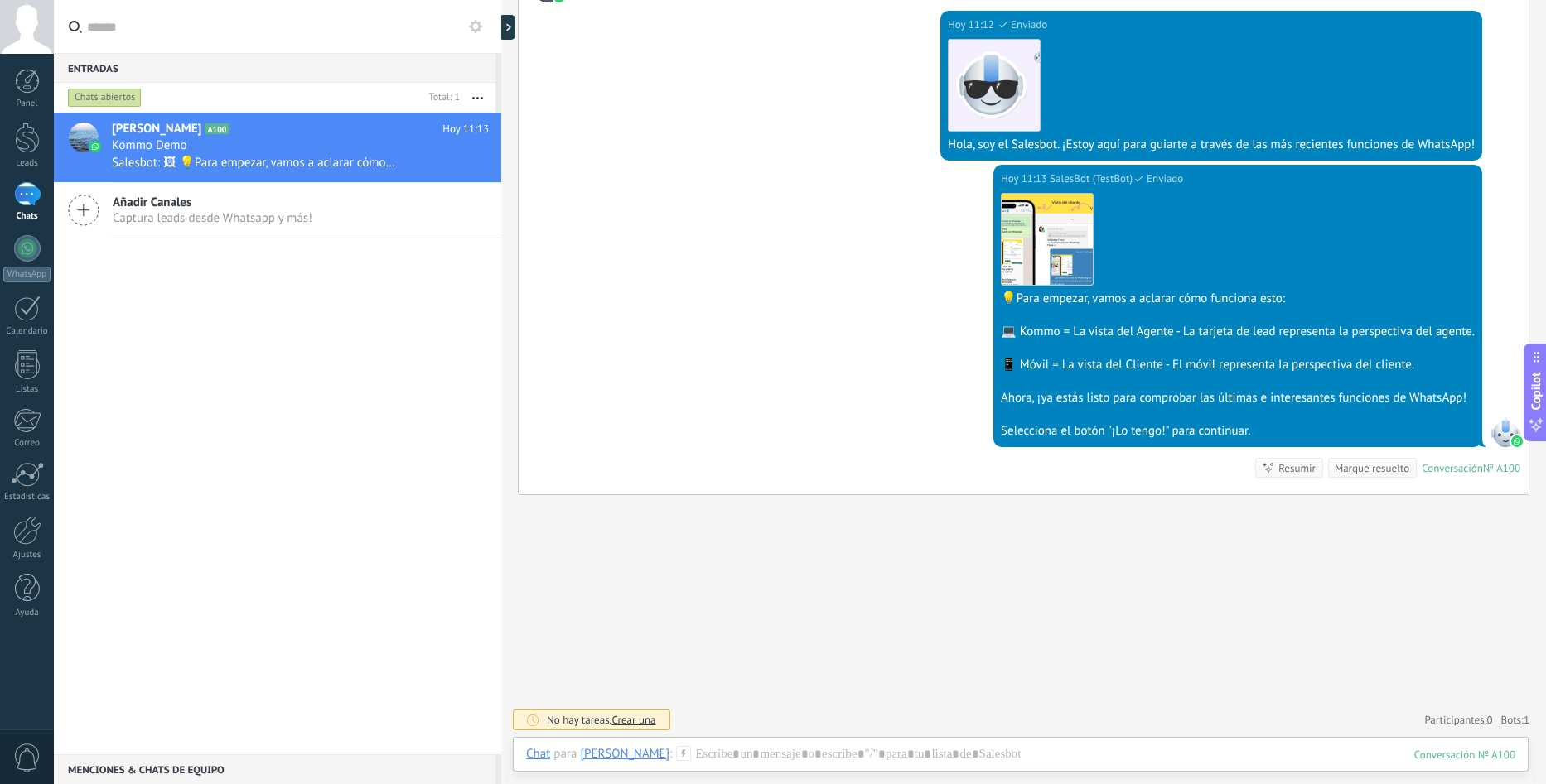
click at [870, 204] on div "Hoy 11:13 SalesBot (TestBot) Enviado Descargar 💡Para empezar, vamos a aclarar c…" at bounding box center [1023, 330] width 1010 height 330
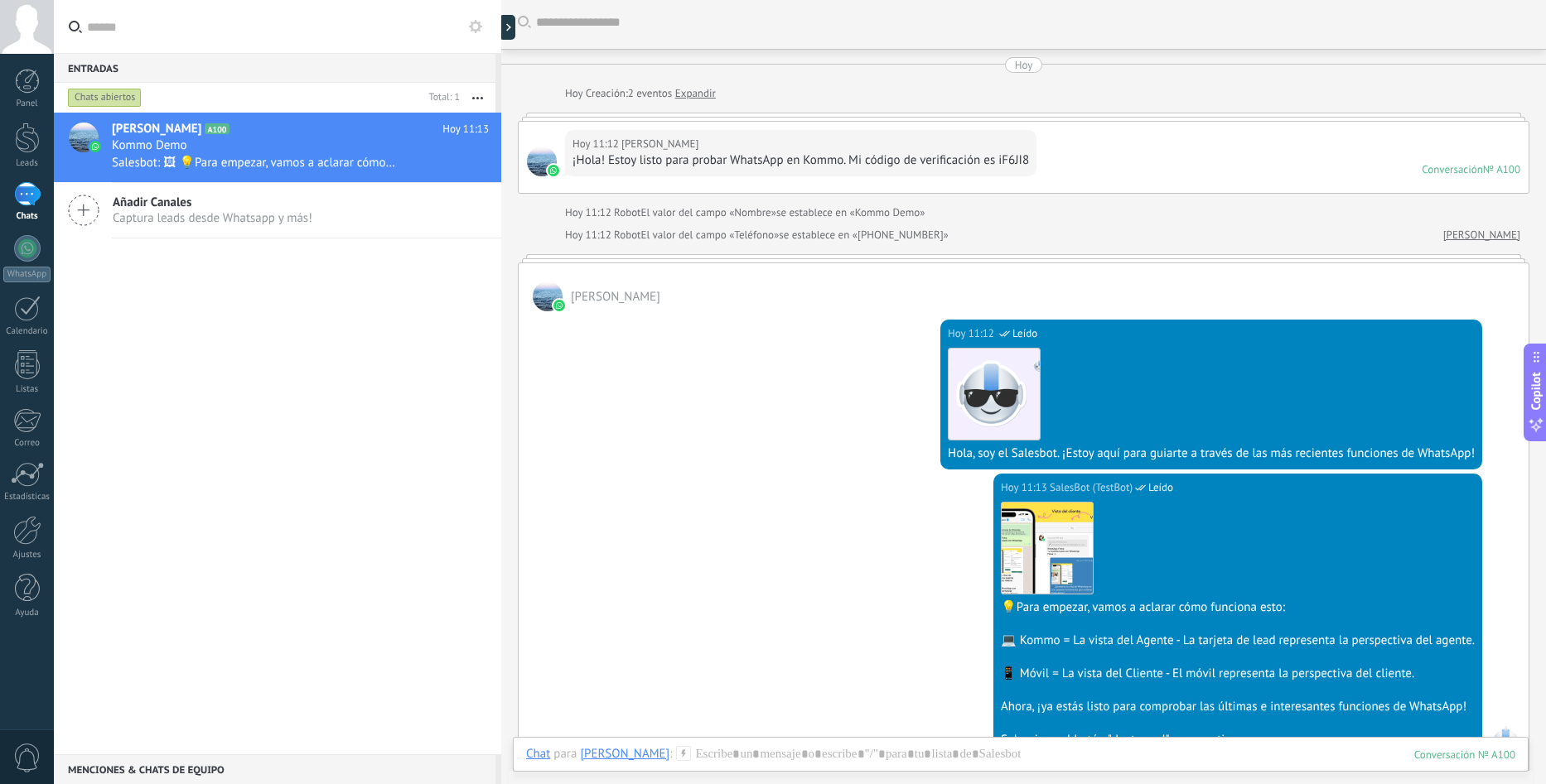
scroll to position [0, 0]
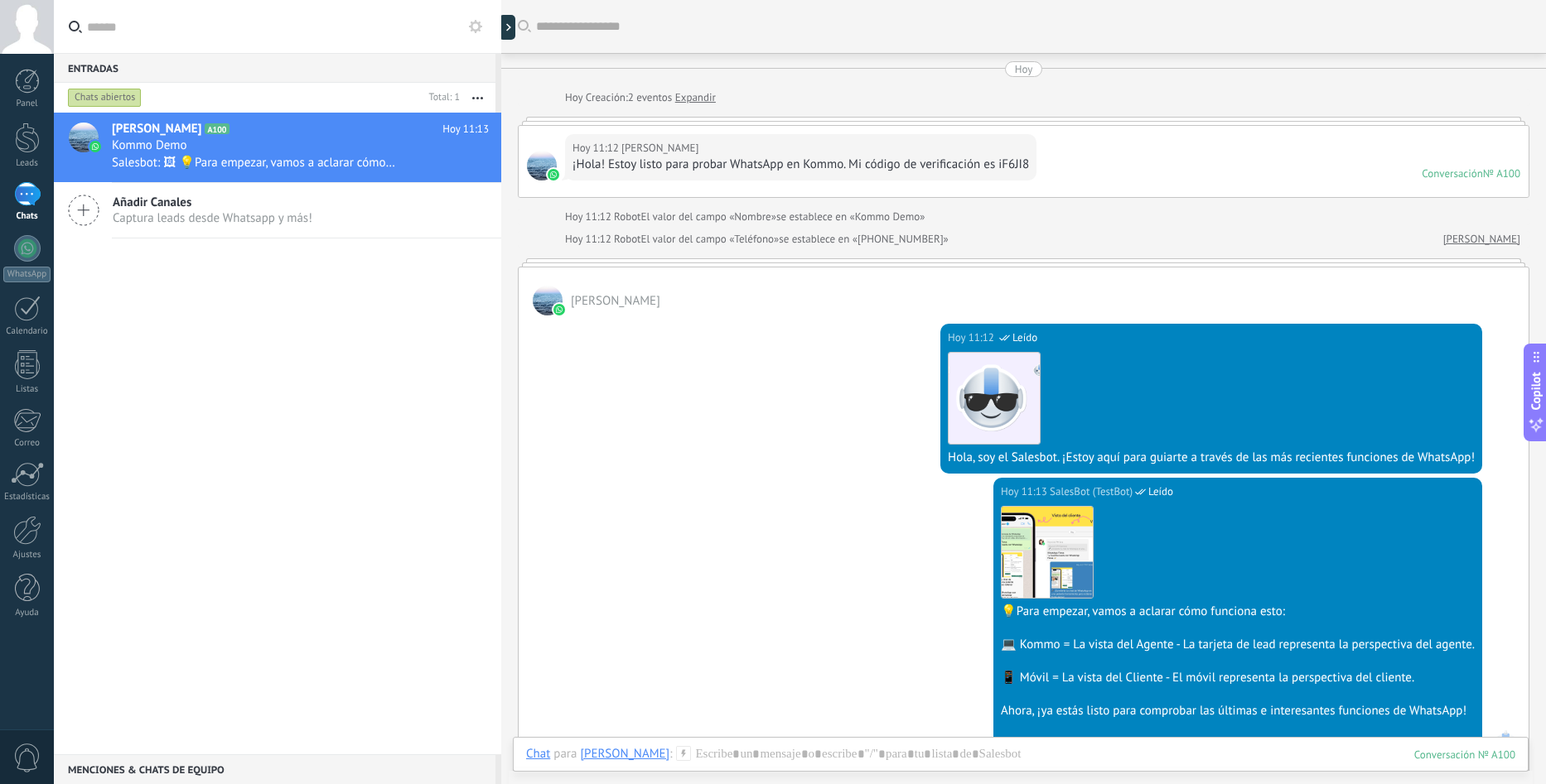
click at [1216, 172] on div "Hoy 11:12 Ismael Soto ¡Hola! Estoy listo para probar WhatsApp en Kommo. Mi códi…" at bounding box center [1023, 161] width 1010 height 71
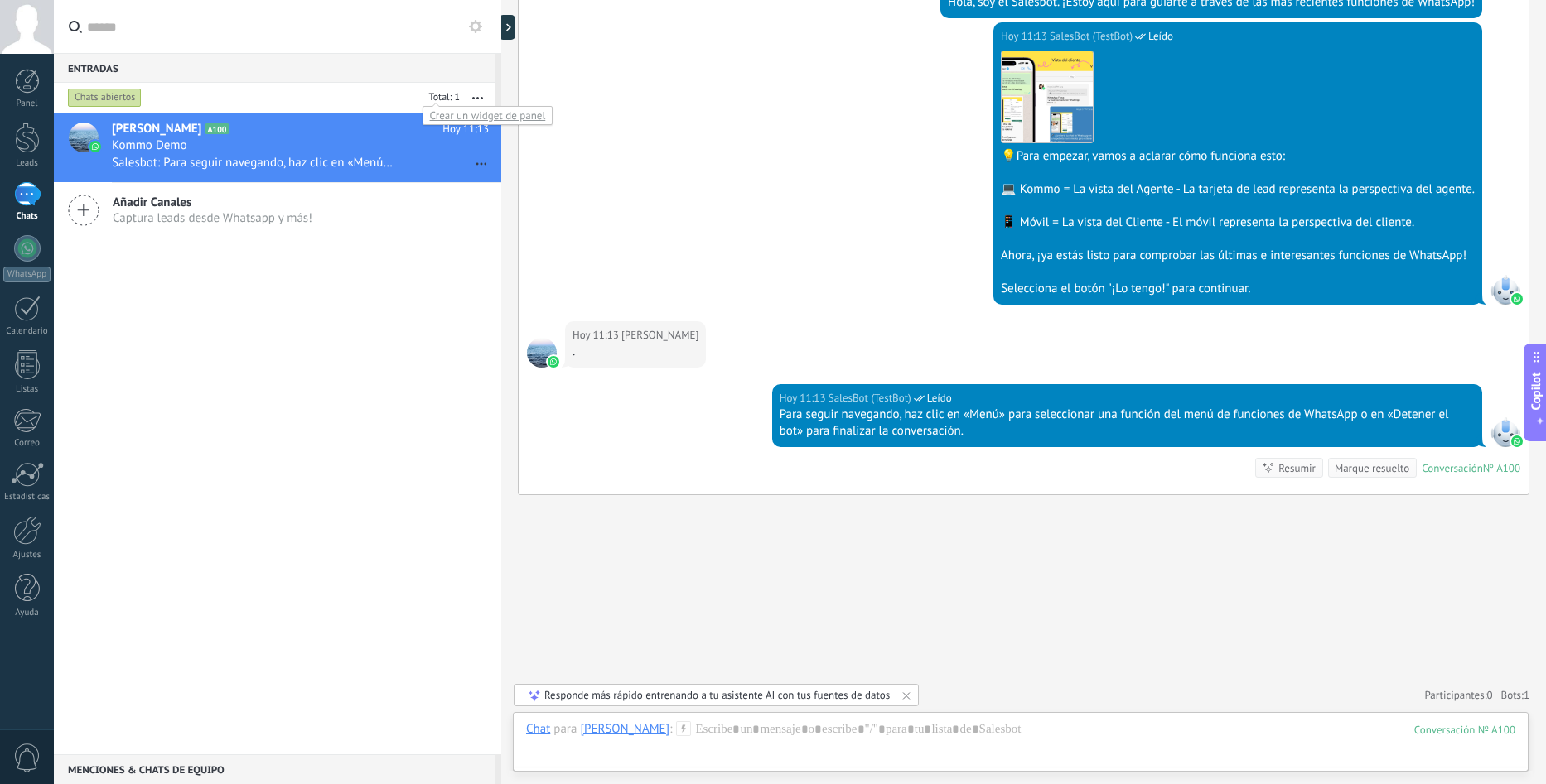
click at [426, 102] on div at bounding box center [442, 98] width 37 height 17
click at [702, 180] on div "Hoy 11:13 SalesBot (TestBot) Leído Descargar 💡Para empezar, vamos a aclarar cóm…" at bounding box center [1023, 171] width 1010 height 299
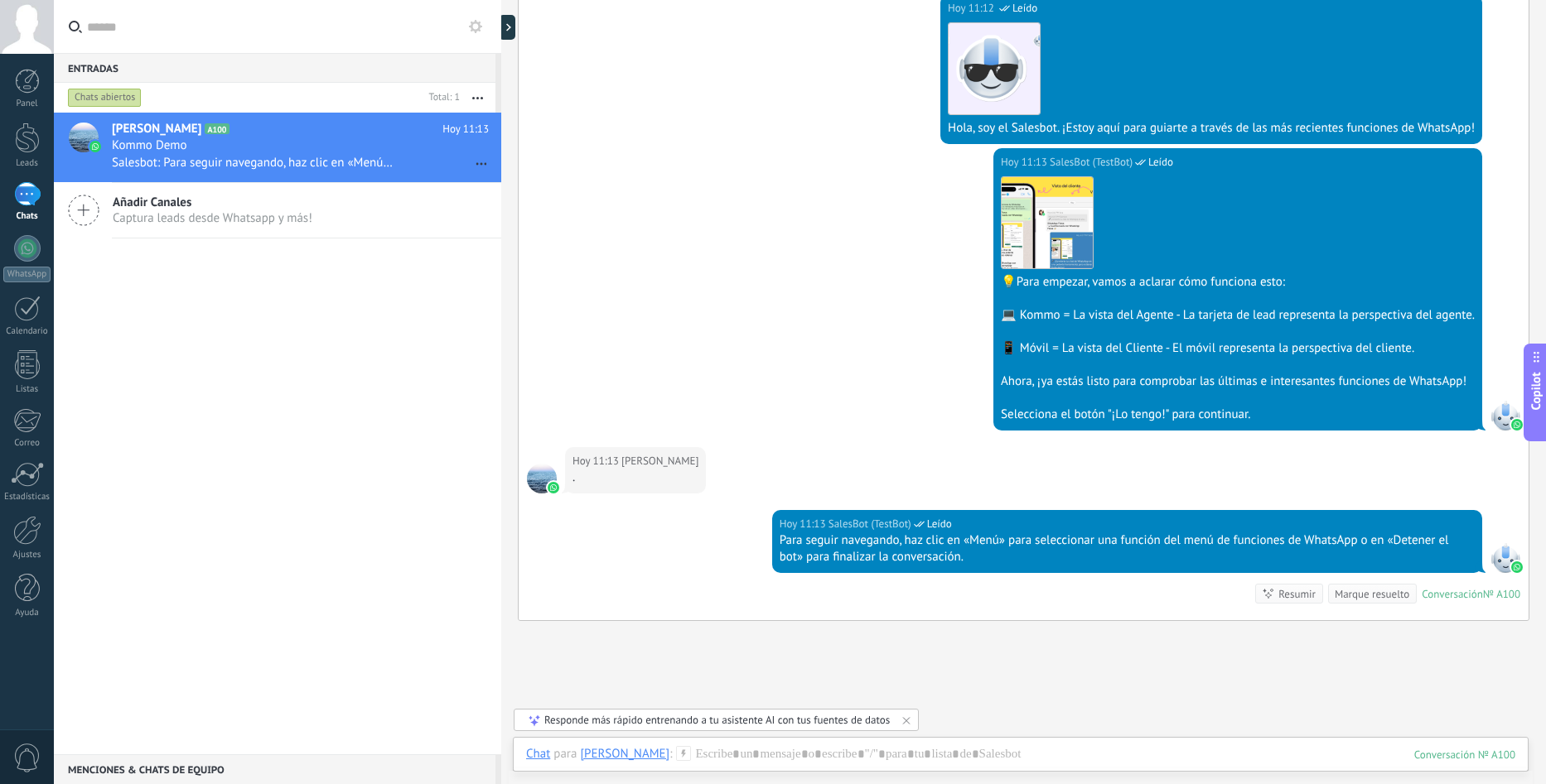
scroll to position [332, 0]
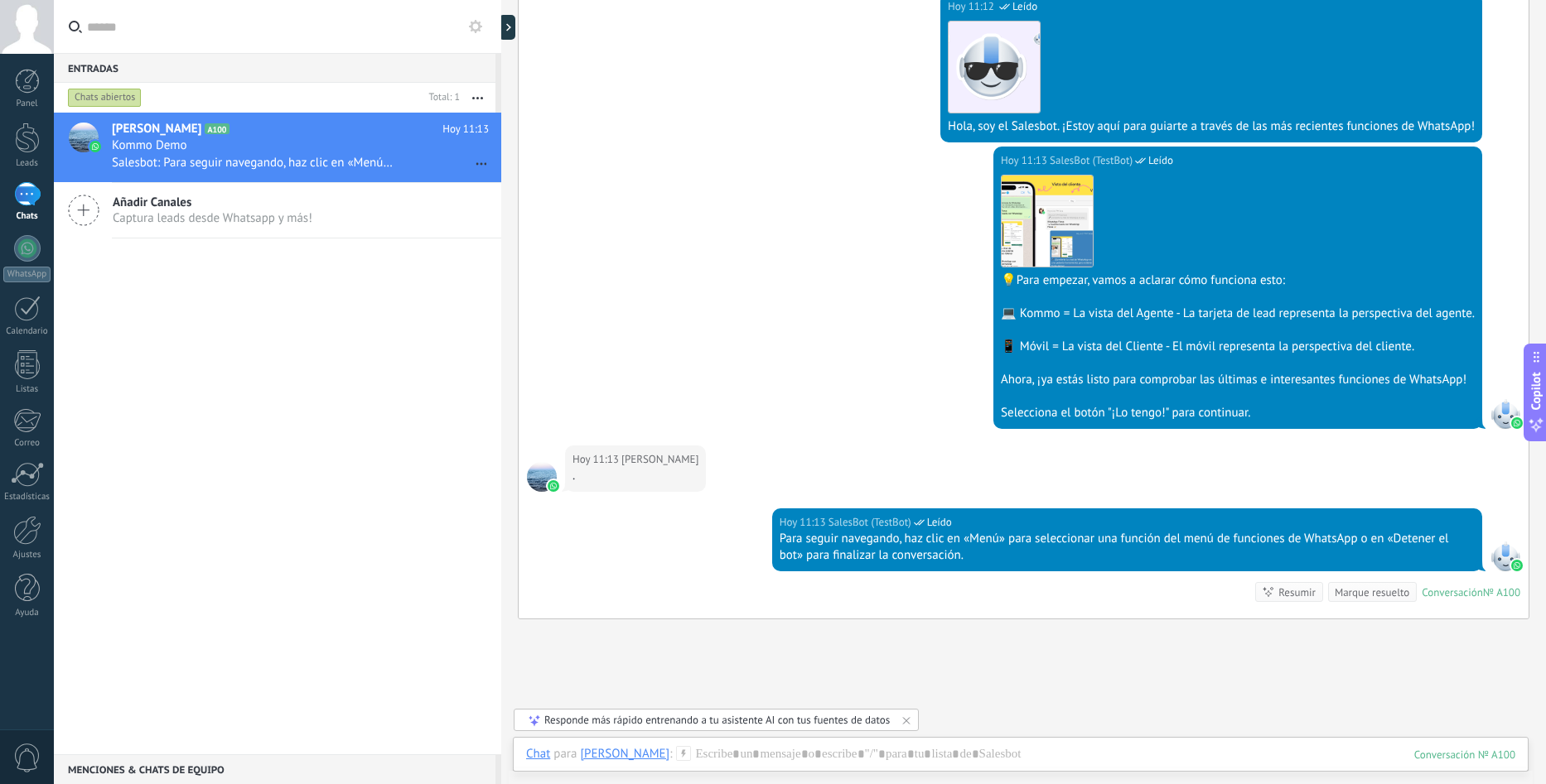
click at [26, 23] on div at bounding box center [26, 26] width 54 height 54
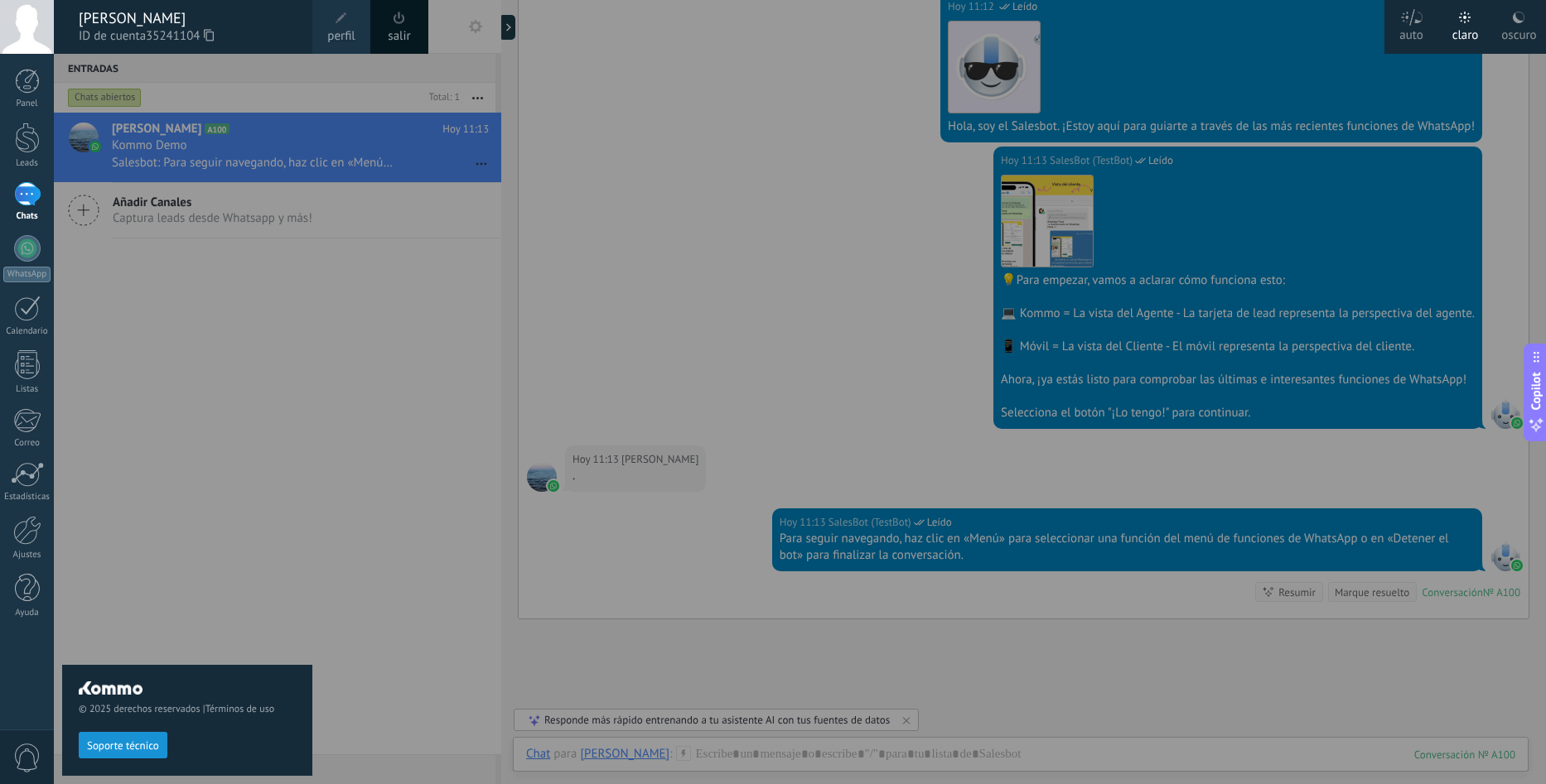
click at [387, 378] on div at bounding box center [826, 392] width 1546 height 784
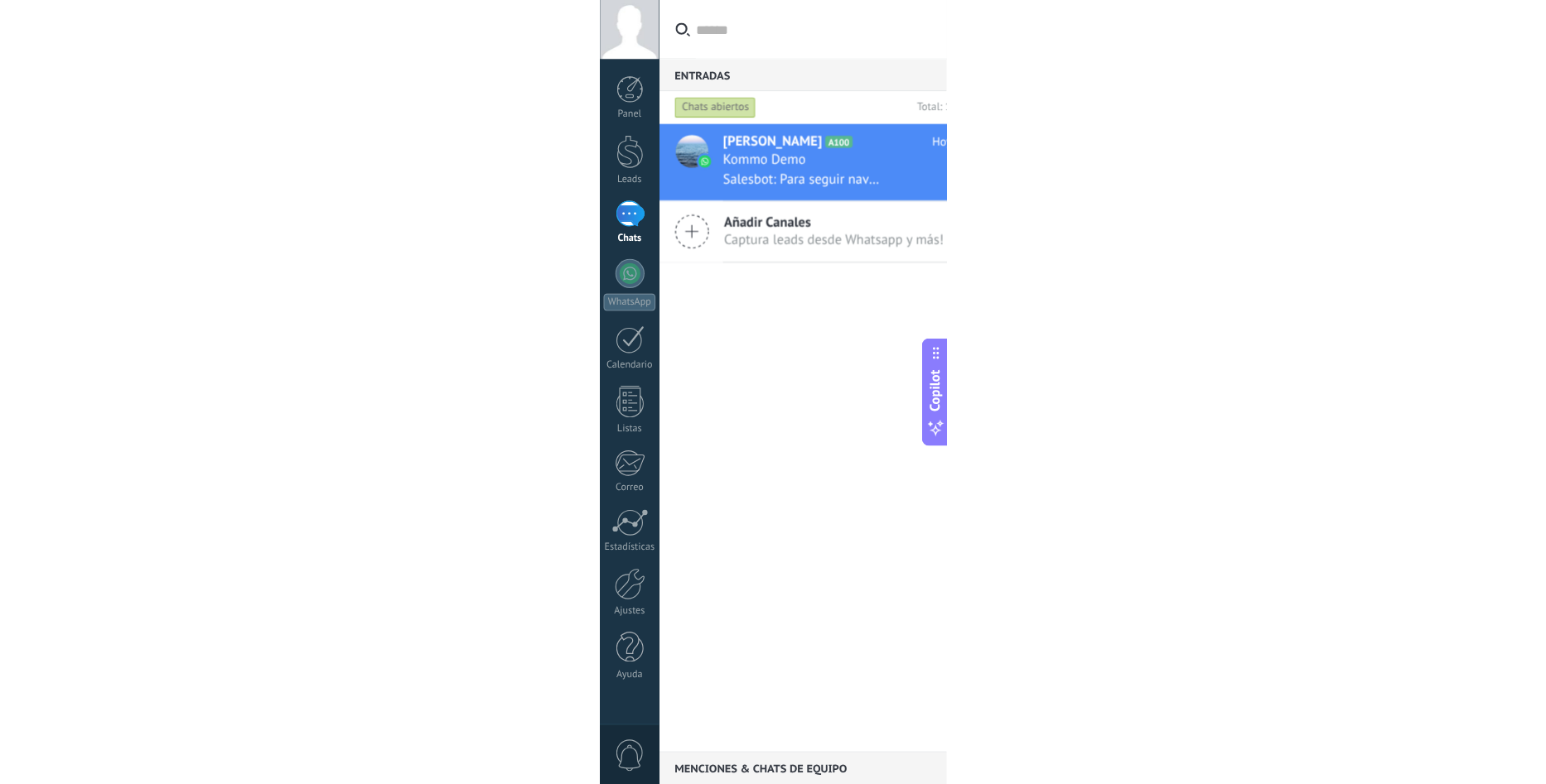
scroll to position [49, 0]
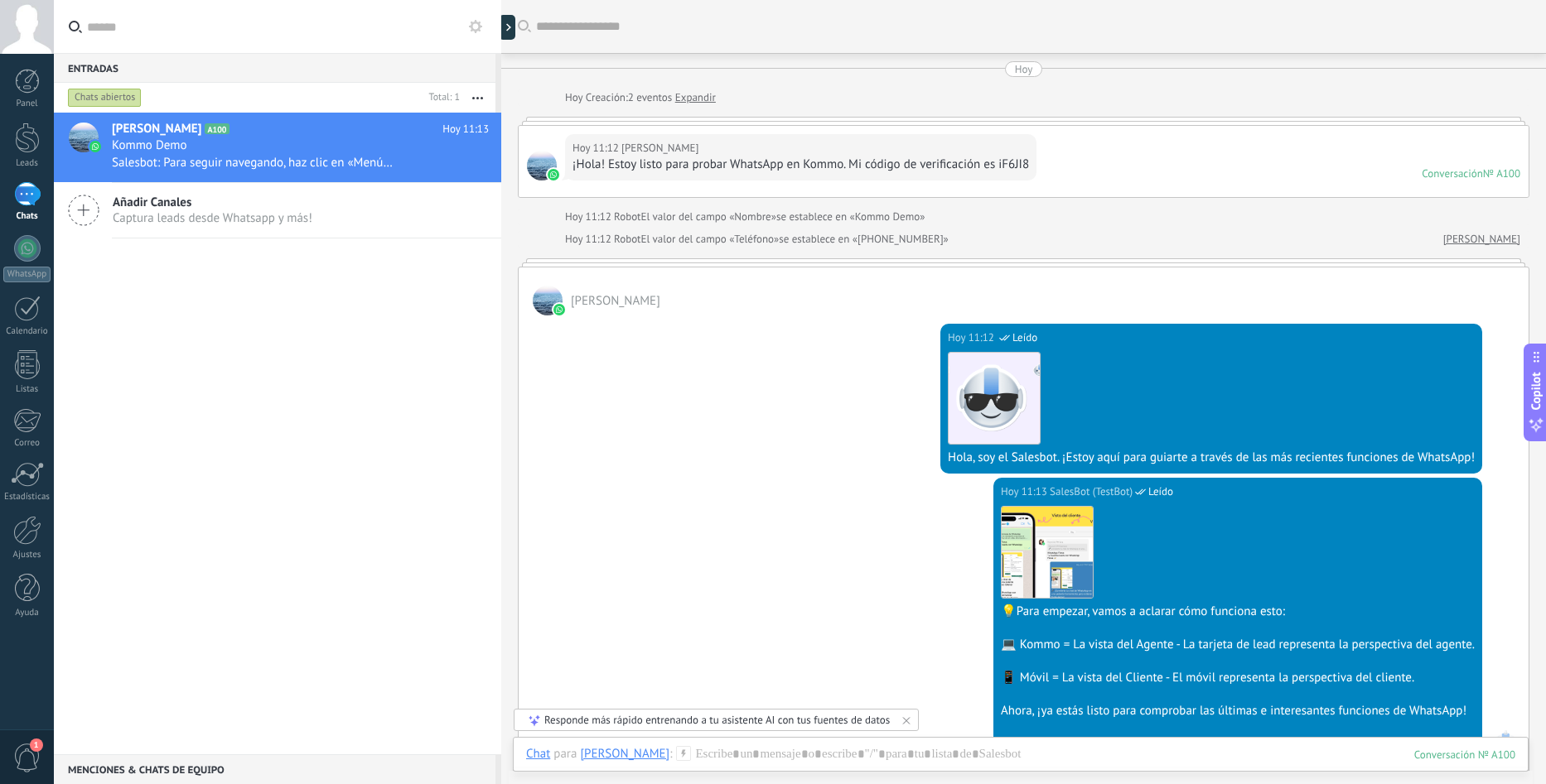
click at [706, 143] on div "Hoy 11:12 Ismael Soto" at bounding box center [801, 148] width 457 height 17
click at [761, 95] on div "Hoy Creación: 2 eventos Expandir" at bounding box center [1042, 97] width 955 height 17
click at [199, 152] on div "Kommo Demo" at bounding box center [300, 146] width 377 height 17
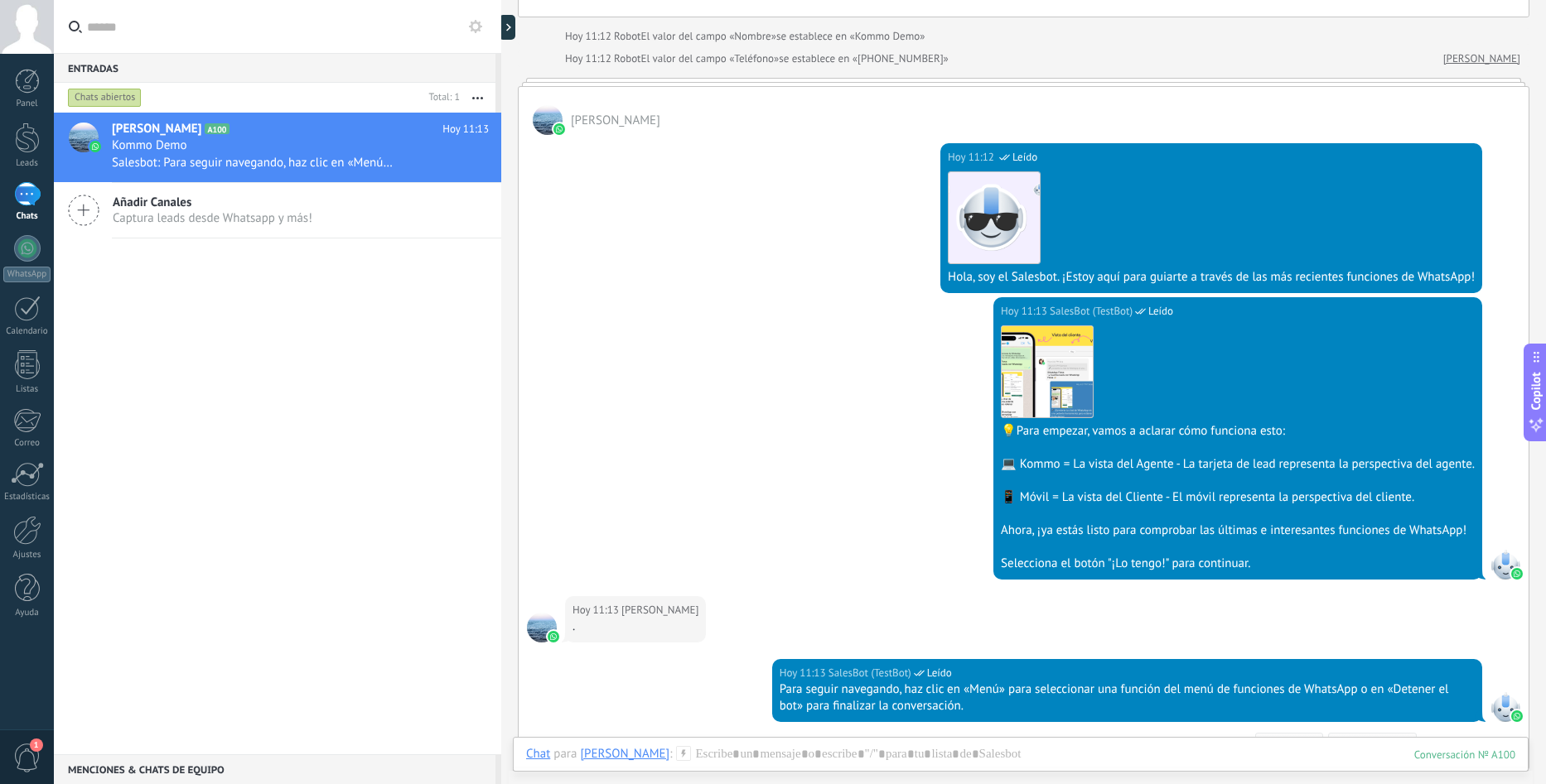
scroll to position [456, 0]
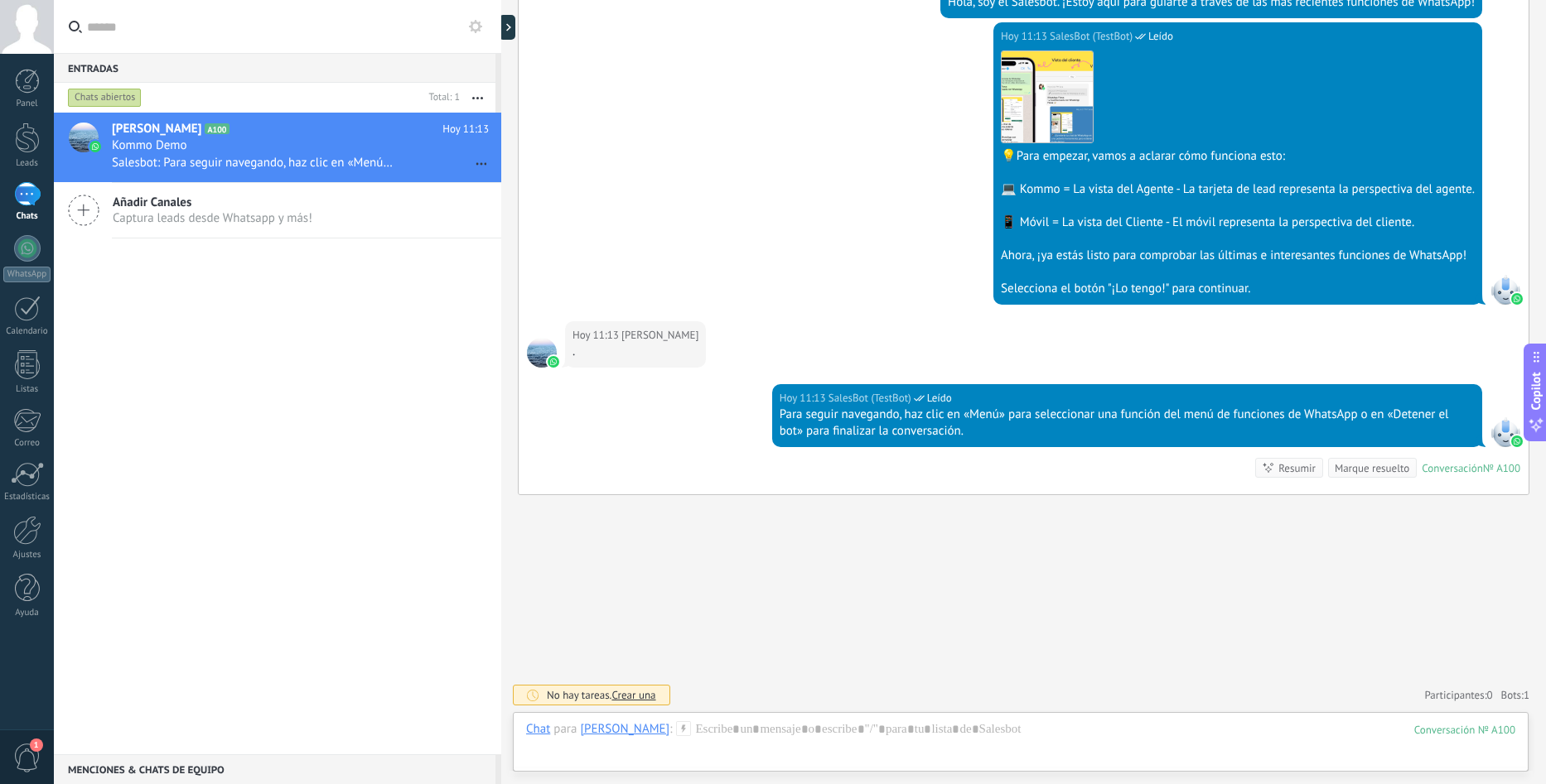
click at [657, 242] on div "Hoy 11:13 SalesBot (TestBot) Leído Descargar 💡Para empezar, vamos a aclarar cóm…" at bounding box center [1023, 171] width 1010 height 299
click at [684, 68] on div "Hoy 11:13 SalesBot (TestBot) Leído Descargar 💡Para empezar, vamos a aclarar cóm…" at bounding box center [1023, 171] width 1010 height 299
click at [501, 23] on div at bounding box center [501, 392] width 0 height 784
click at [510, 23] on div at bounding box center [511, 27] width 25 height 25
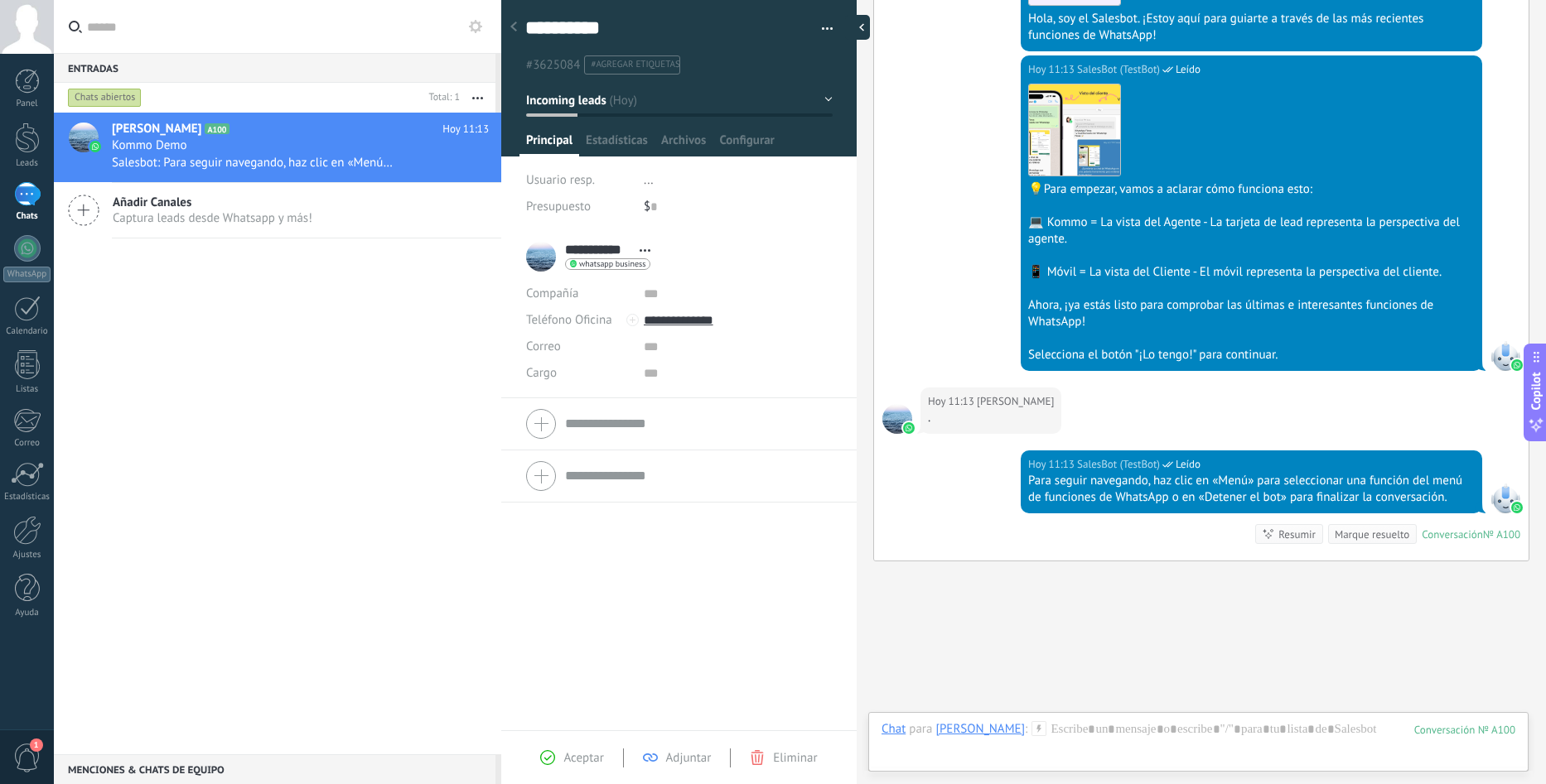
click at [865, 33] on div at bounding box center [857, 27] width 25 height 25
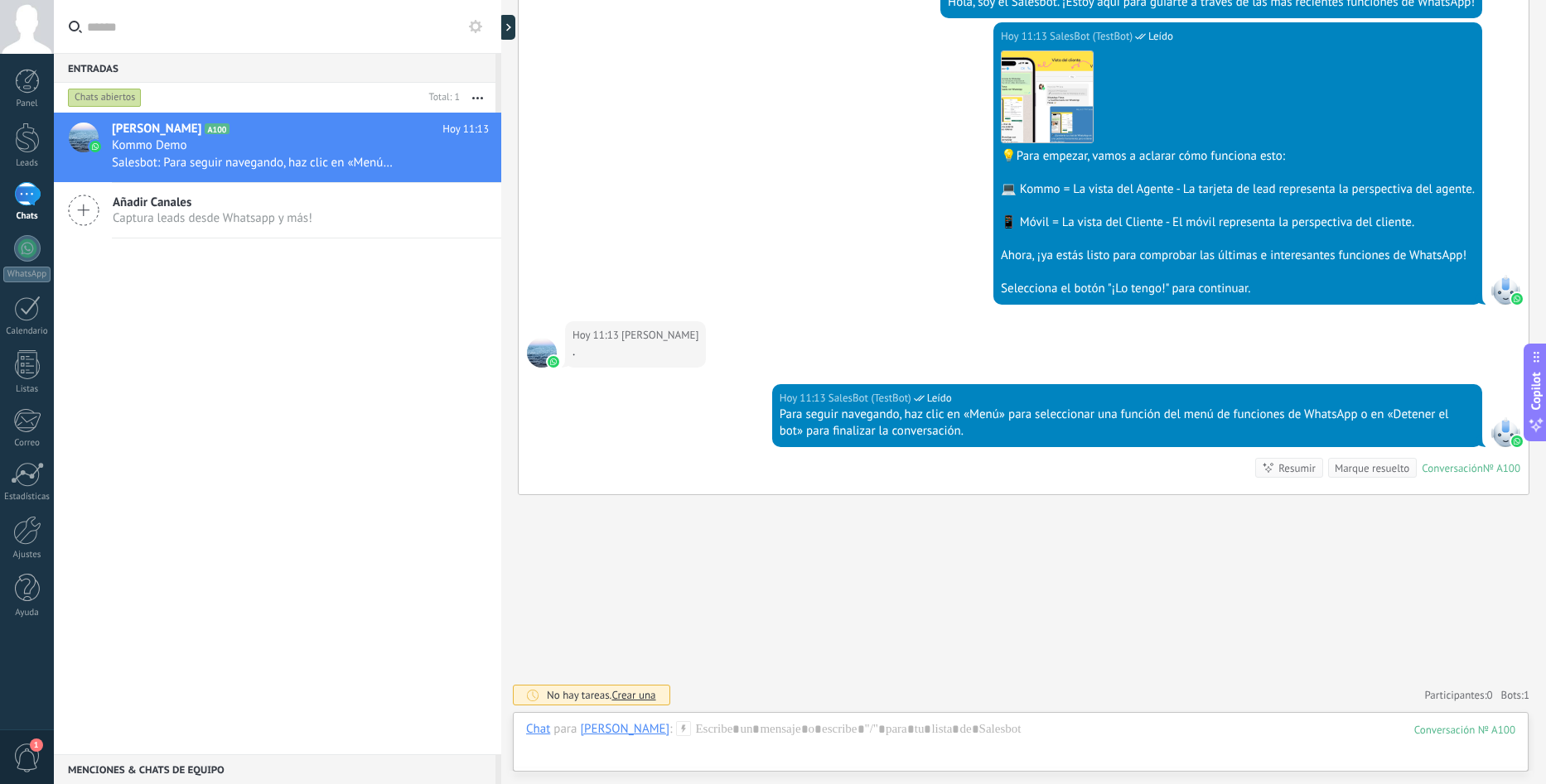
click at [501, 33] on div at bounding box center [501, 392] width 0 height 784
click at [512, 33] on div at bounding box center [512, 392] width 0 height 784
click at [525, 31] on use at bounding box center [527, 27] width 5 height 7
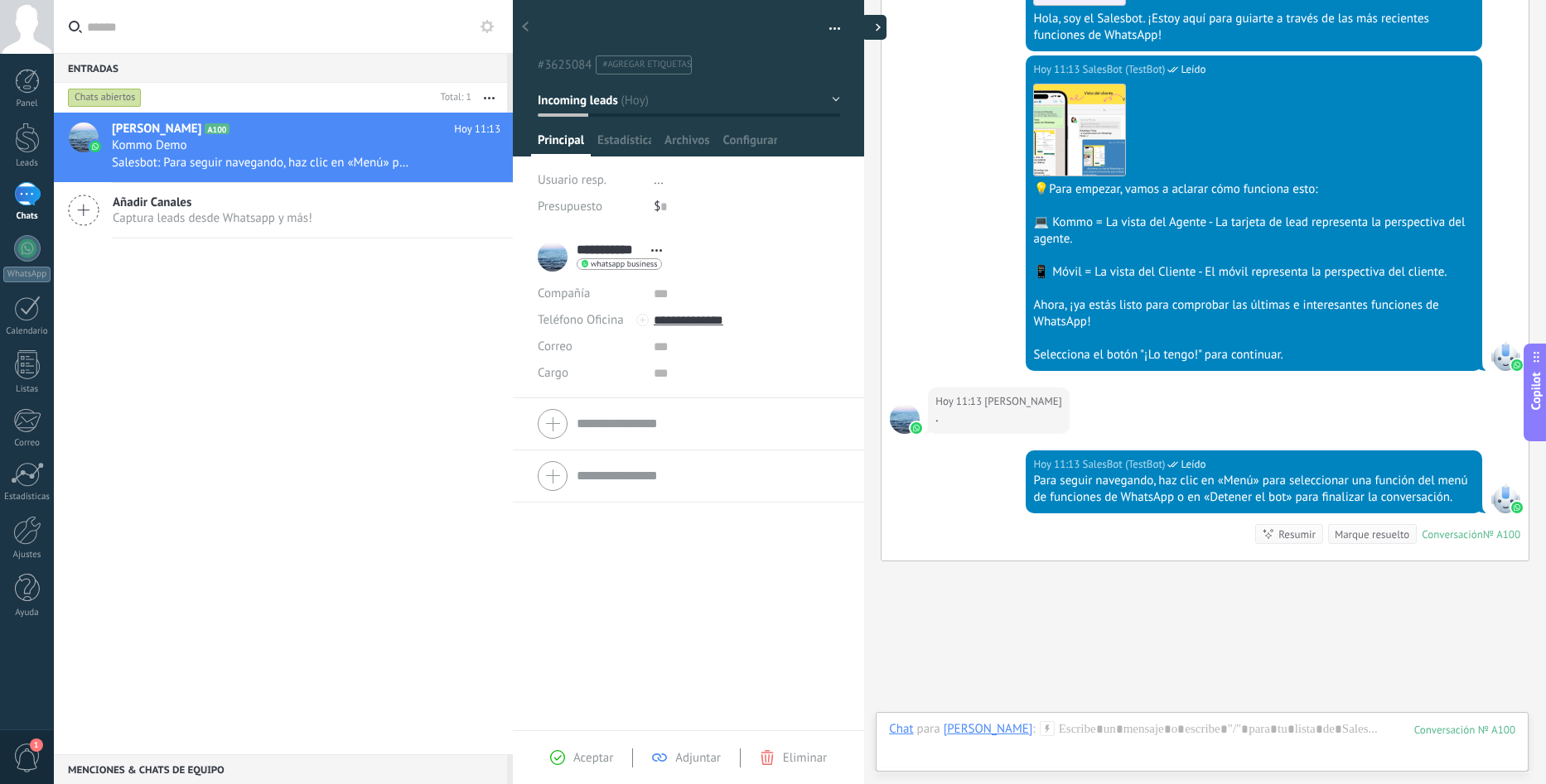
scroll to position [25, 0]
type textarea "**********"
click at [861, 18] on div at bounding box center [864, 27] width 25 height 25
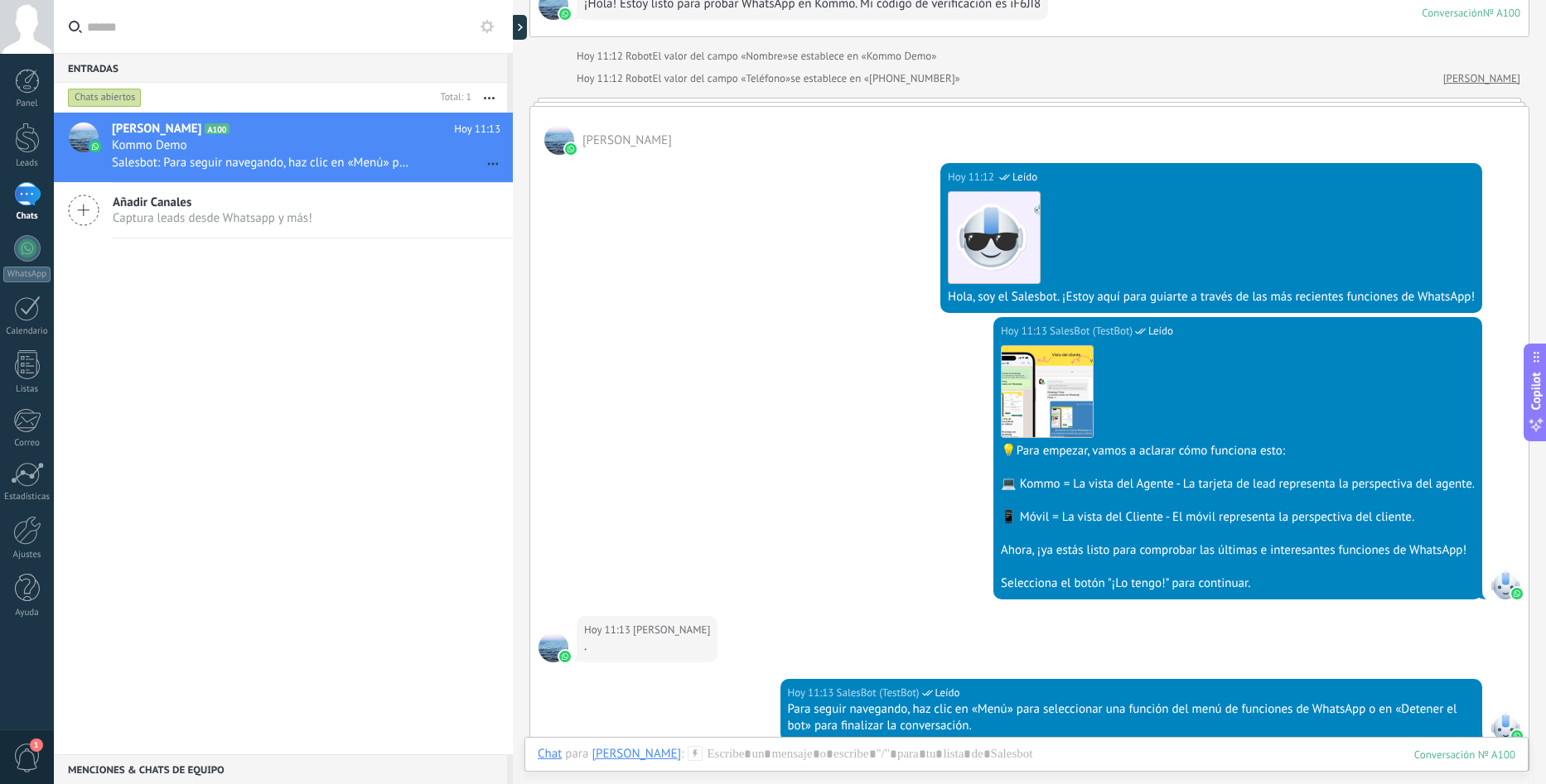
scroll to position [456, 0]
